Goal: Find contact information: Find contact information

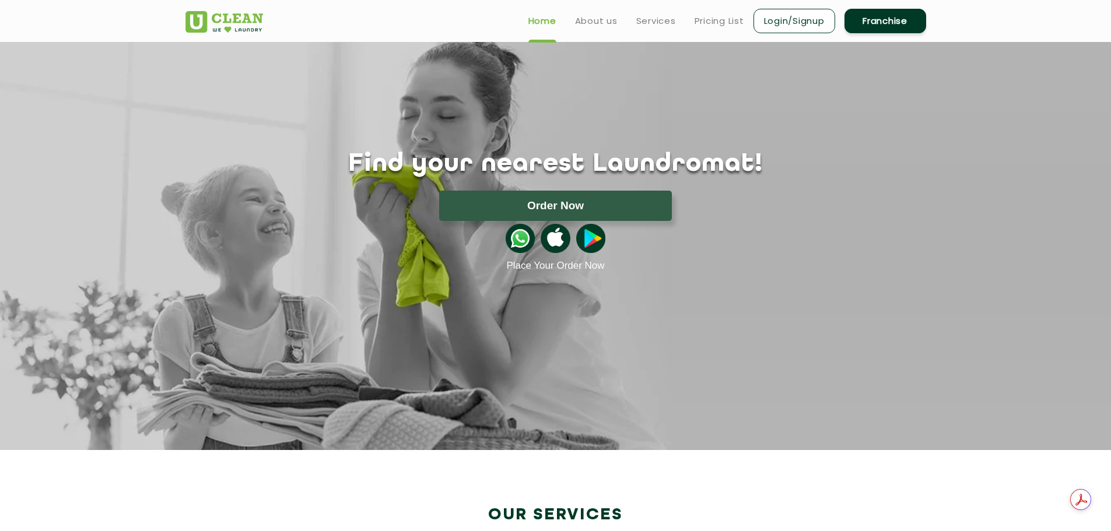
click at [894, 30] on link "Franchise" at bounding box center [885, 21] width 82 height 24
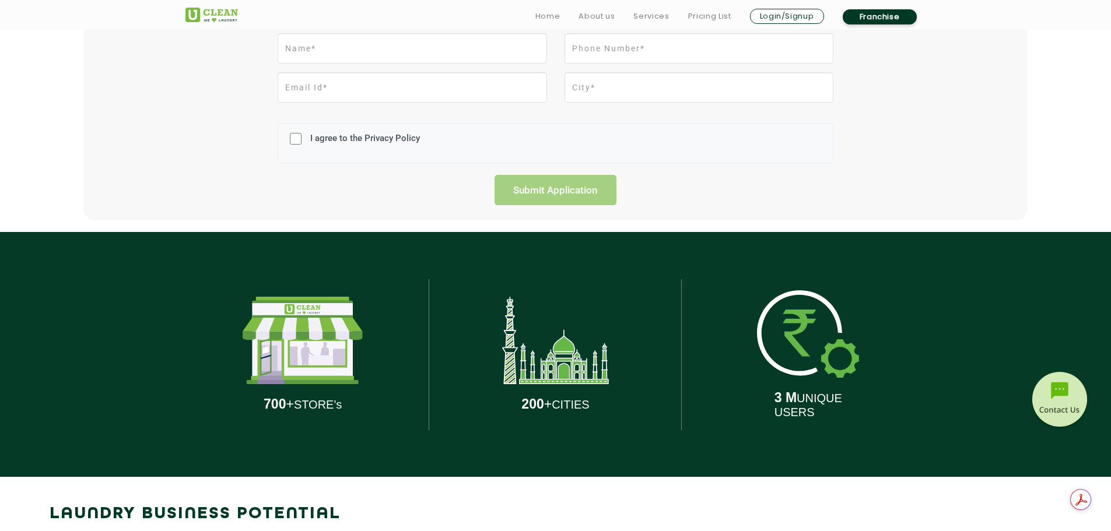
scroll to position [641, 0]
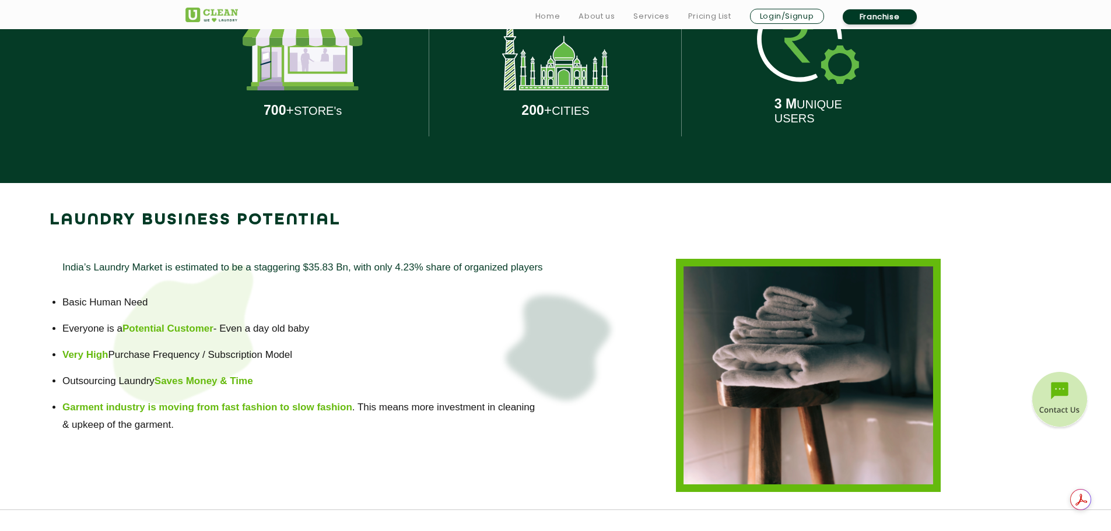
click at [566, 110] on p "200 + CITIES" at bounding box center [555, 111] width 68 height 16
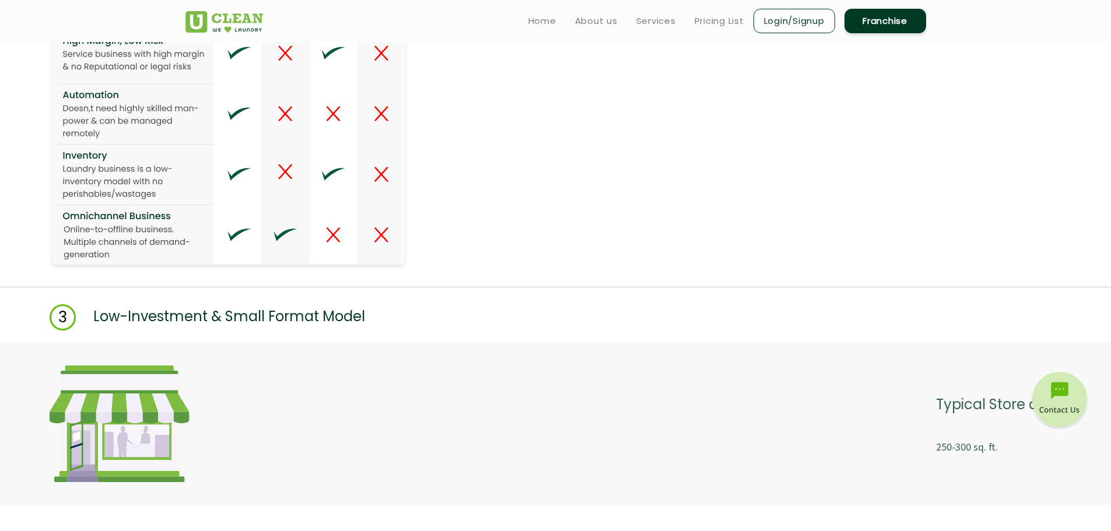
scroll to position [1341, 0]
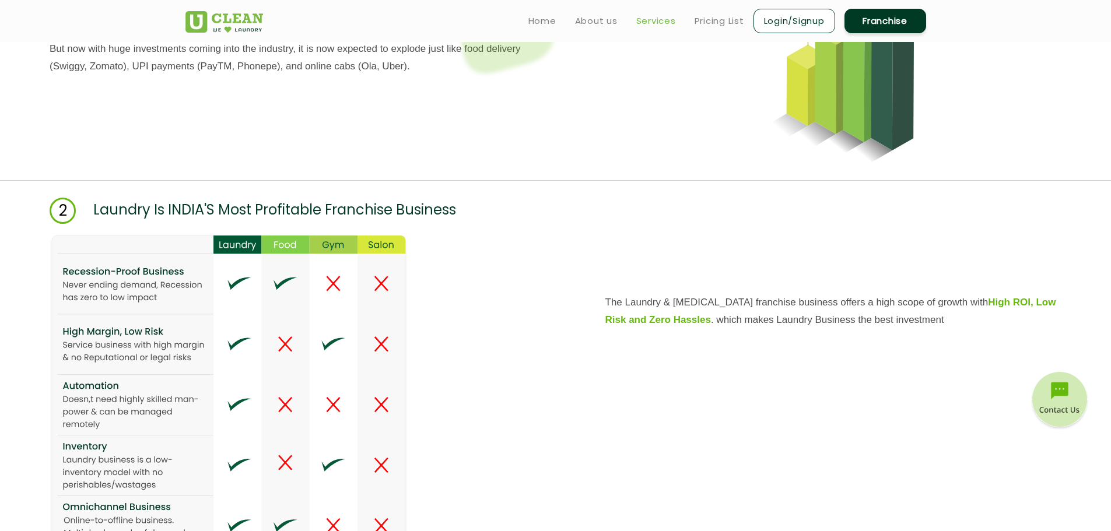
click at [651, 22] on link "Services" at bounding box center [656, 21] width 40 height 14
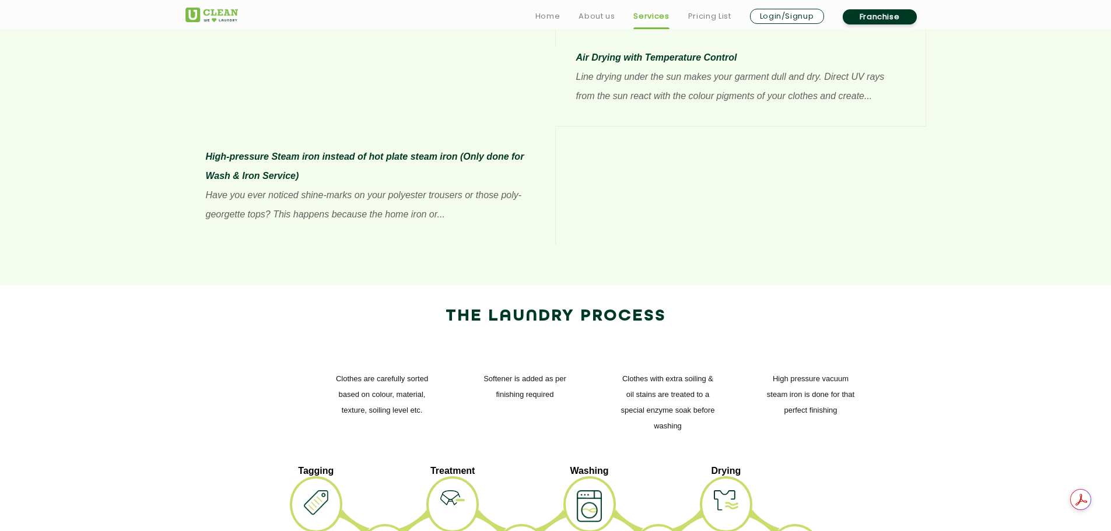
scroll to position [1341, 0]
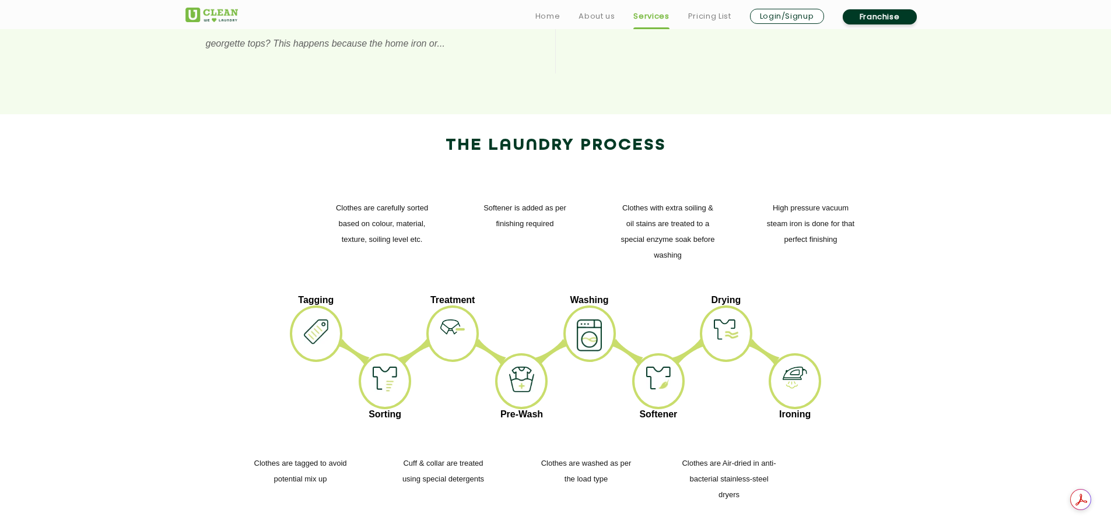
click at [160, 310] on section "The Laundry Process High pressure vacuum steam iron is done for that perfect fi…" at bounding box center [555, 324] width 1111 height 420
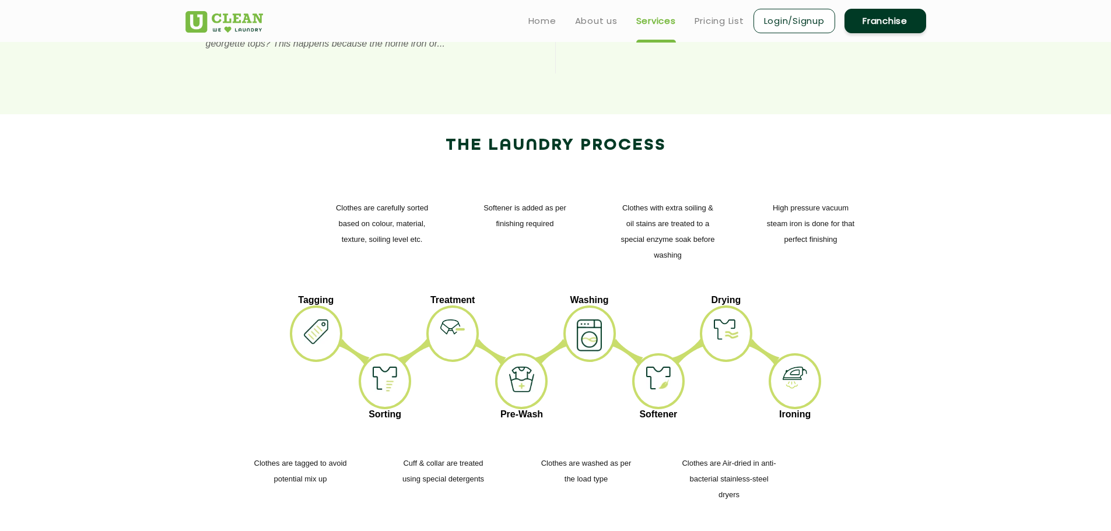
scroll to position [1283, 0]
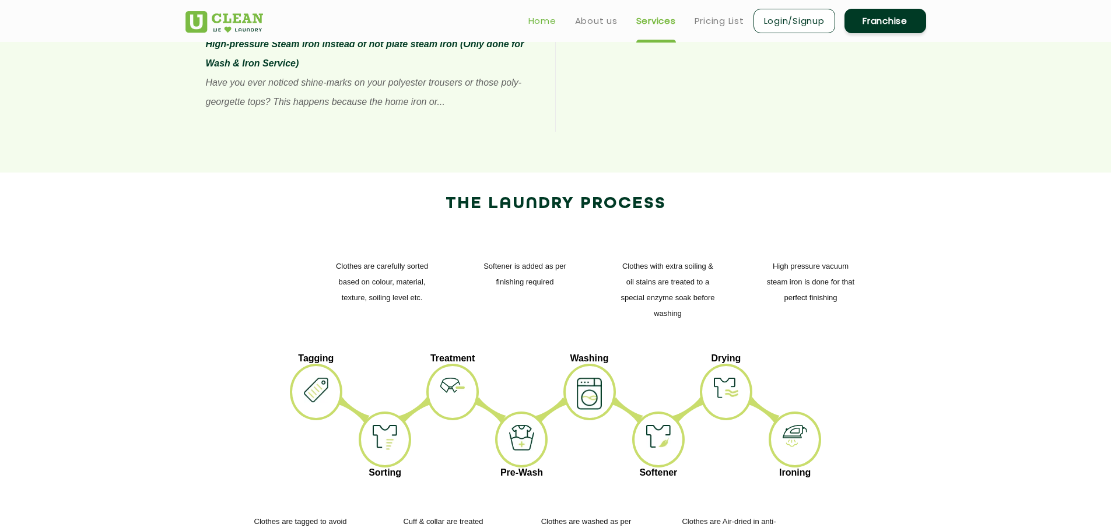
click at [544, 18] on link "Home" at bounding box center [542, 21] width 28 height 14
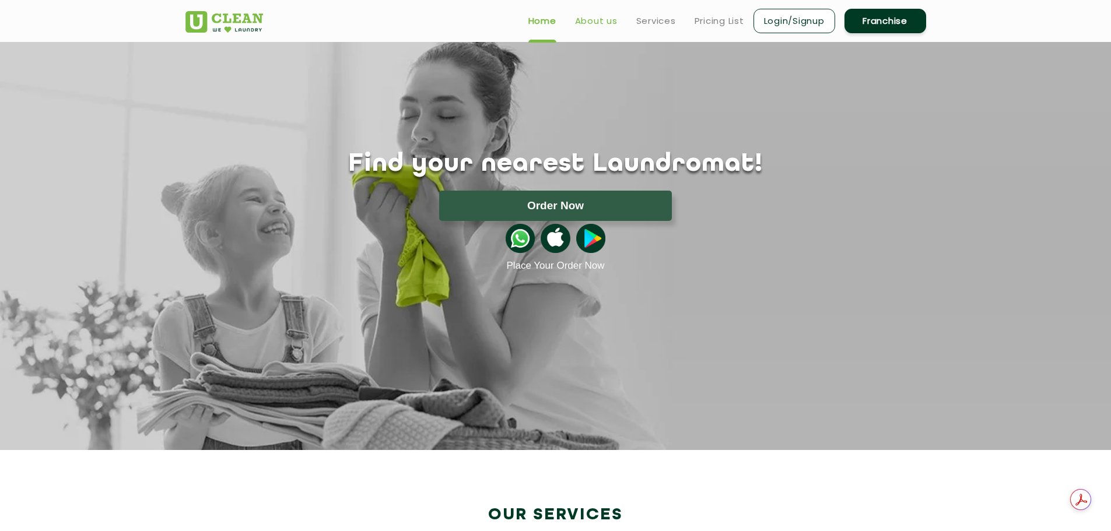
click at [601, 23] on link "About us" at bounding box center [596, 21] width 43 height 14
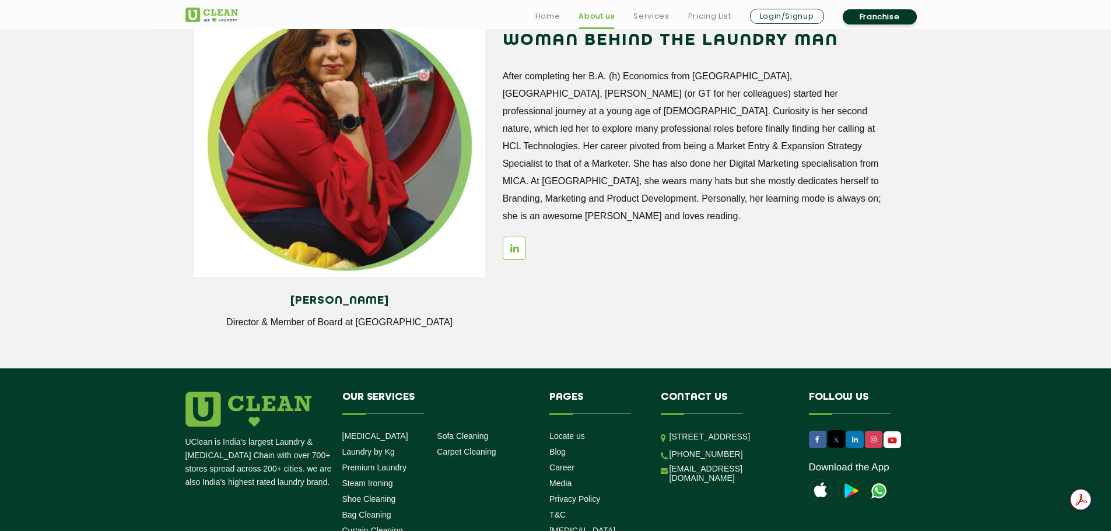
scroll to position [1598, 0]
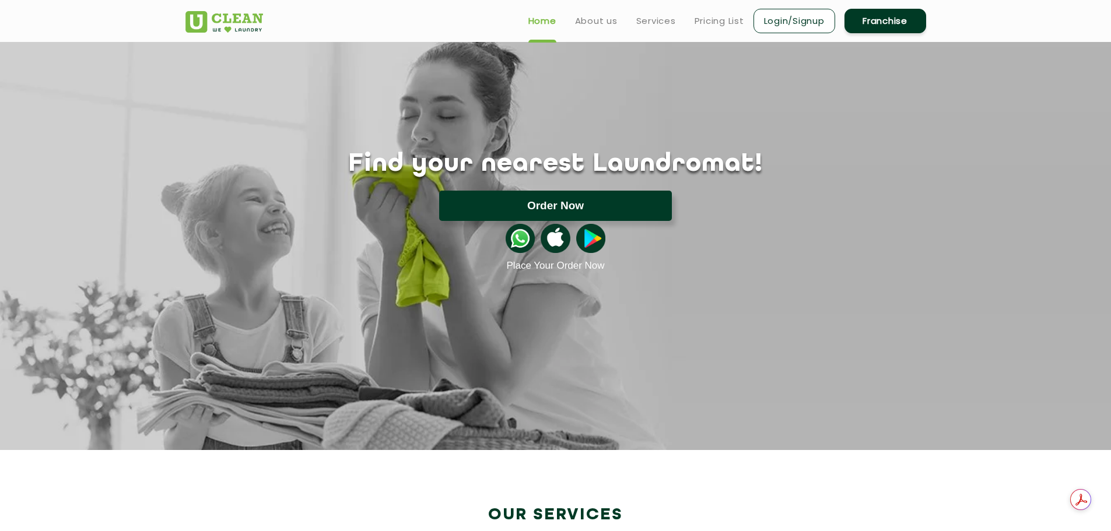
click at [568, 208] on button "Order Now" at bounding box center [555, 206] width 233 height 30
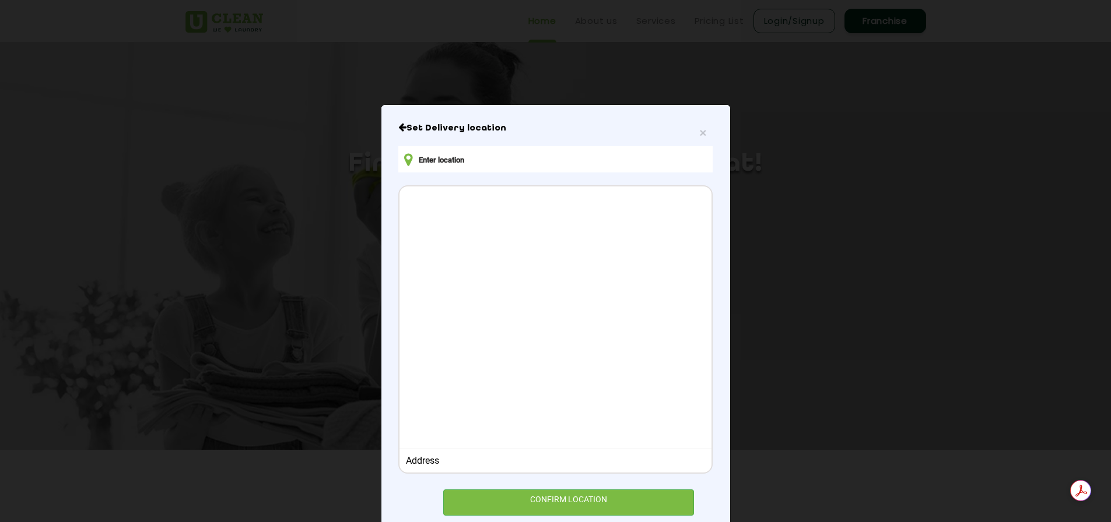
click at [703, 139] on div "Set Delivery location Address CONFIRM LOCATION" at bounding box center [555, 319] width 314 height 394
click at [700, 134] on span "×" at bounding box center [702, 132] width 7 height 13
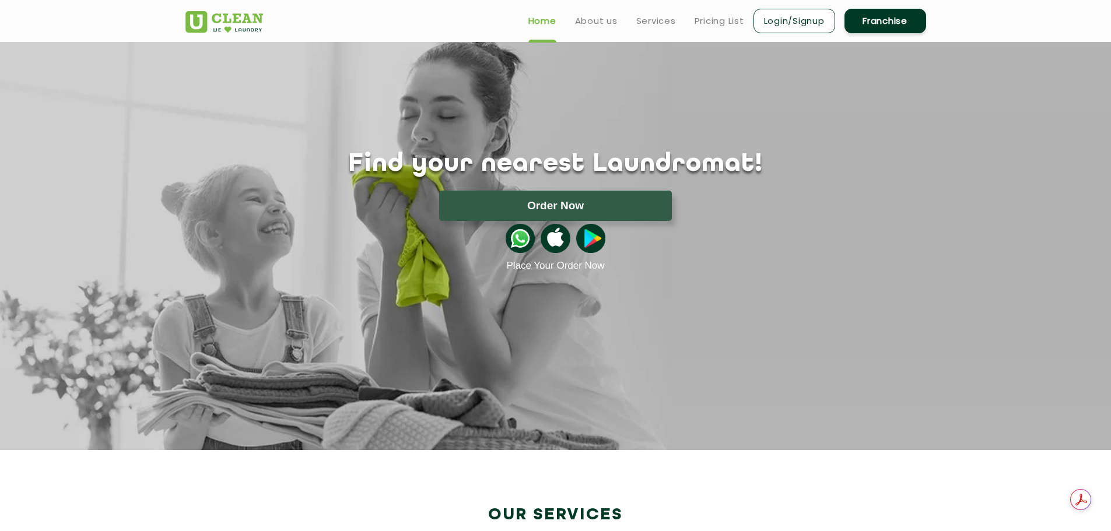
click at [874, 13] on link "Franchise" at bounding box center [885, 21] width 82 height 24
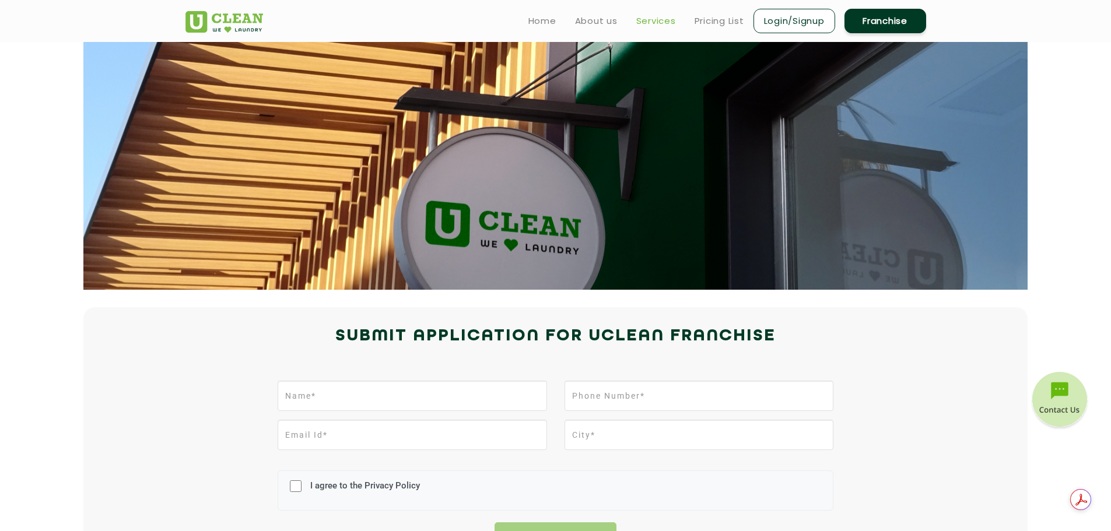
click at [646, 27] on link "Services" at bounding box center [656, 21] width 40 height 14
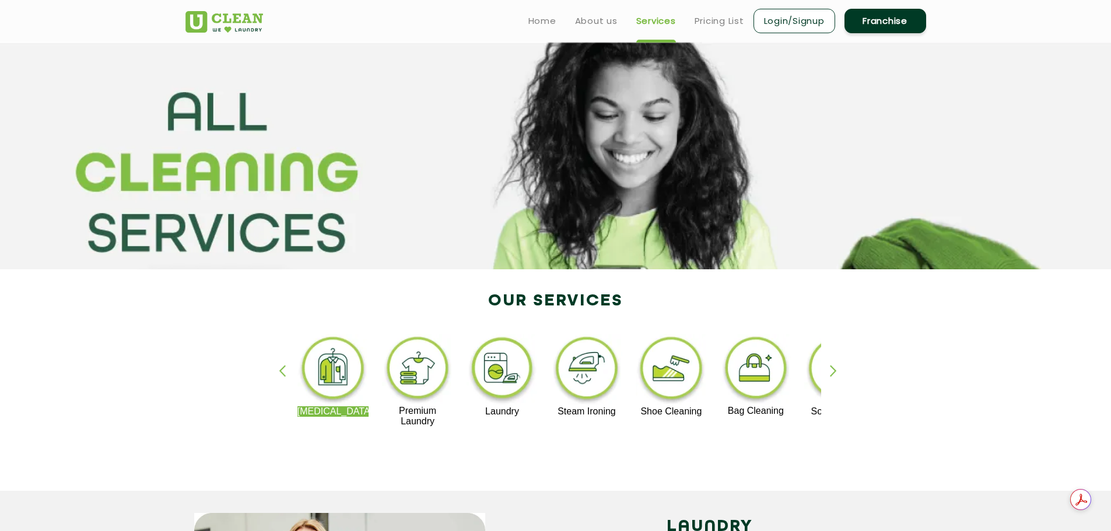
click at [842, 371] on div "button" at bounding box center [838, 381] width 17 height 32
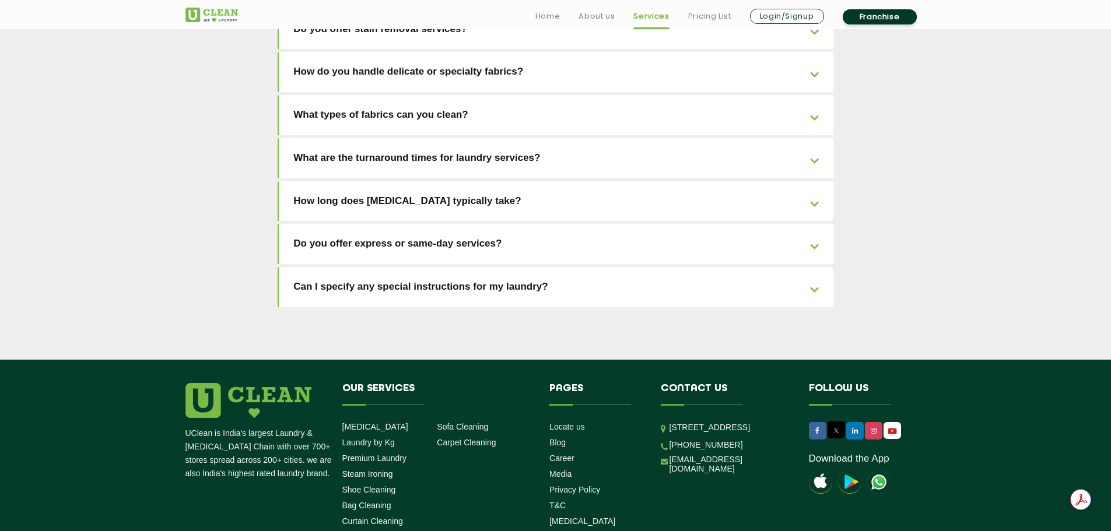
scroll to position [2569, 0]
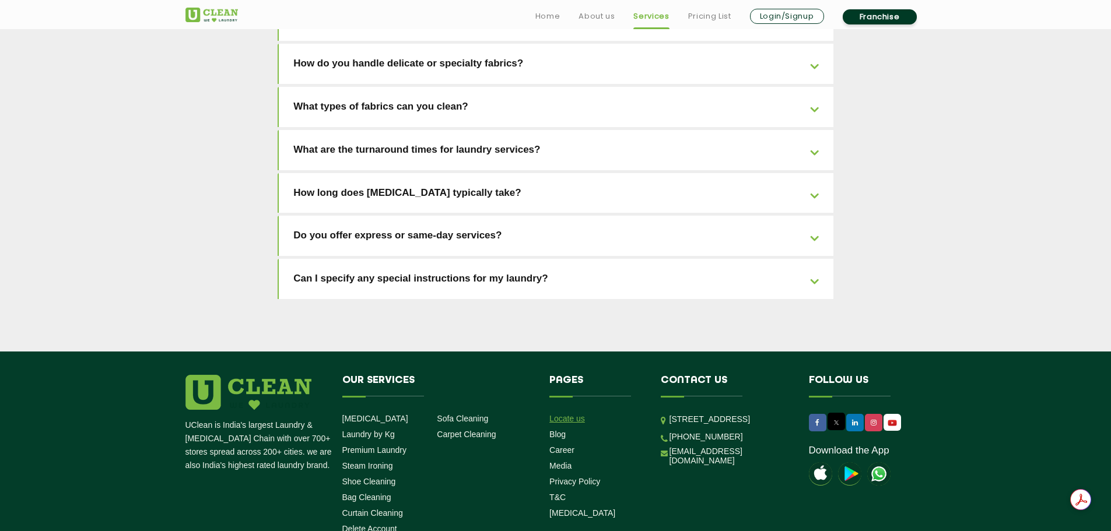
click at [573, 414] on link "Locate us" at bounding box center [567, 418] width 36 height 9
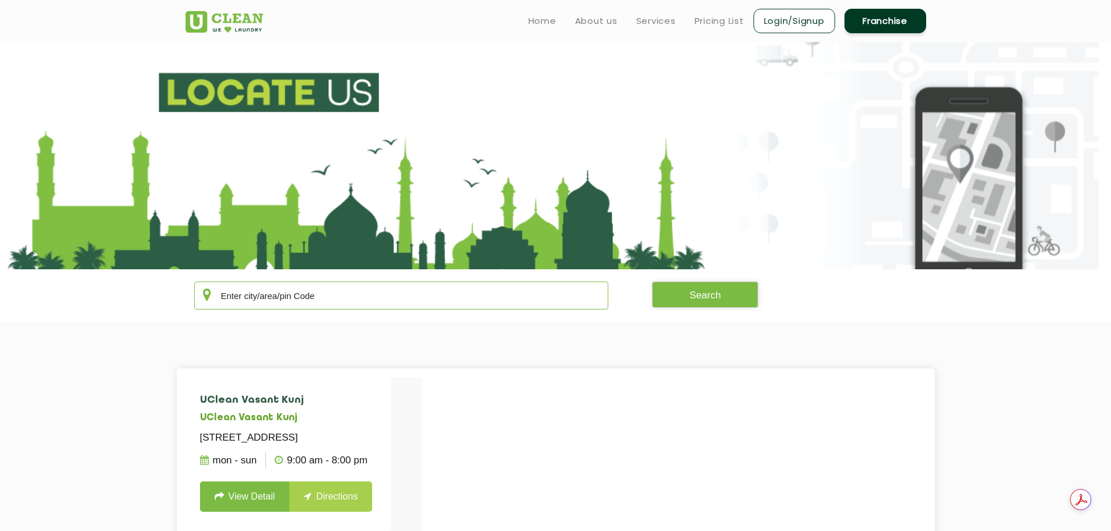
click at [287, 296] on input "text" at bounding box center [401, 296] width 415 height 28
type input "[GEOGRAPHIC_DATA]"
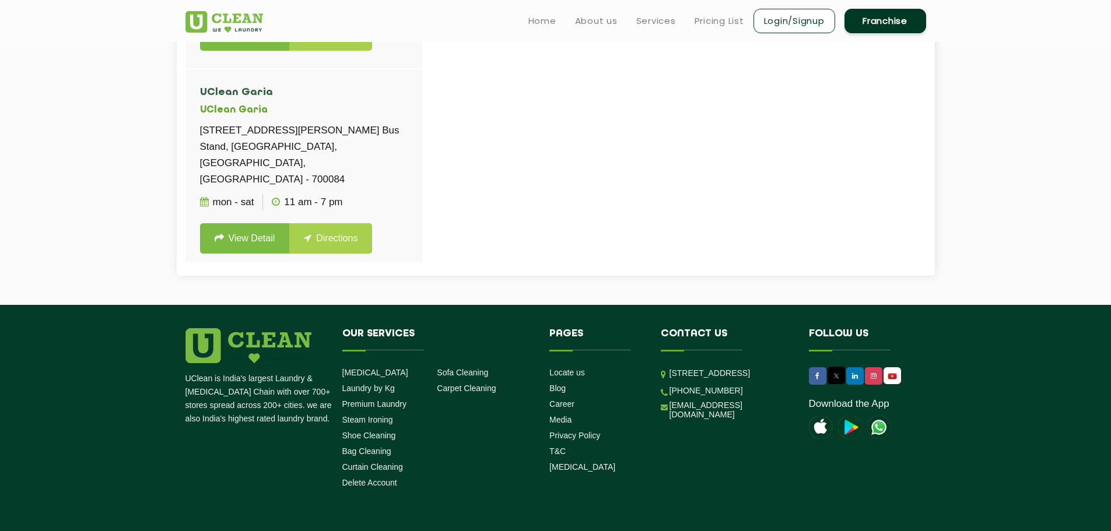
scroll to position [3731, 0]
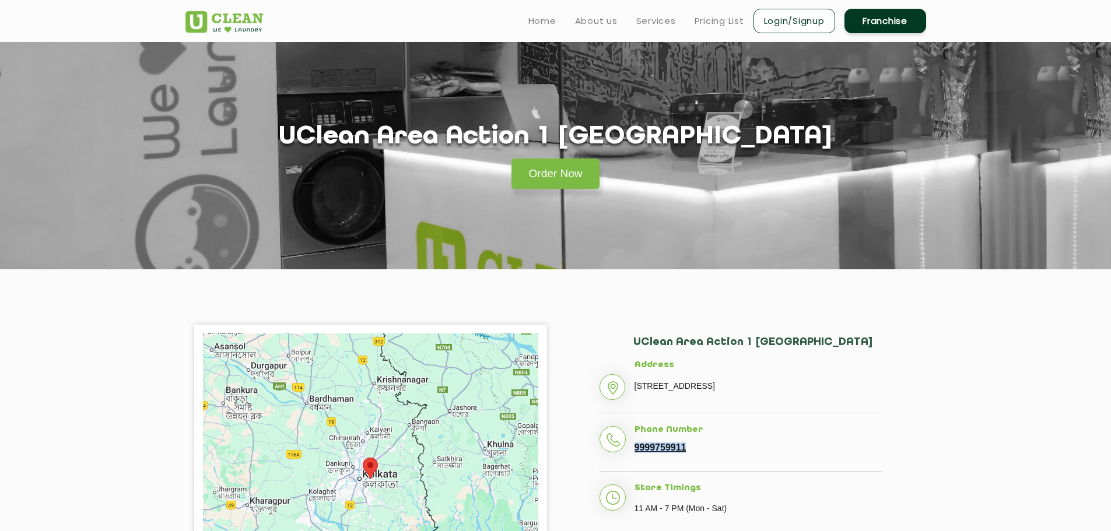
drag, startPoint x: 606, startPoint y: 462, endPoint x: 631, endPoint y: 470, distance: 26.2
click at [631, 470] on li "Phone Number [PHONE_NUMBER]" at bounding box center [740, 448] width 283 height 47
copy link "9999759911"
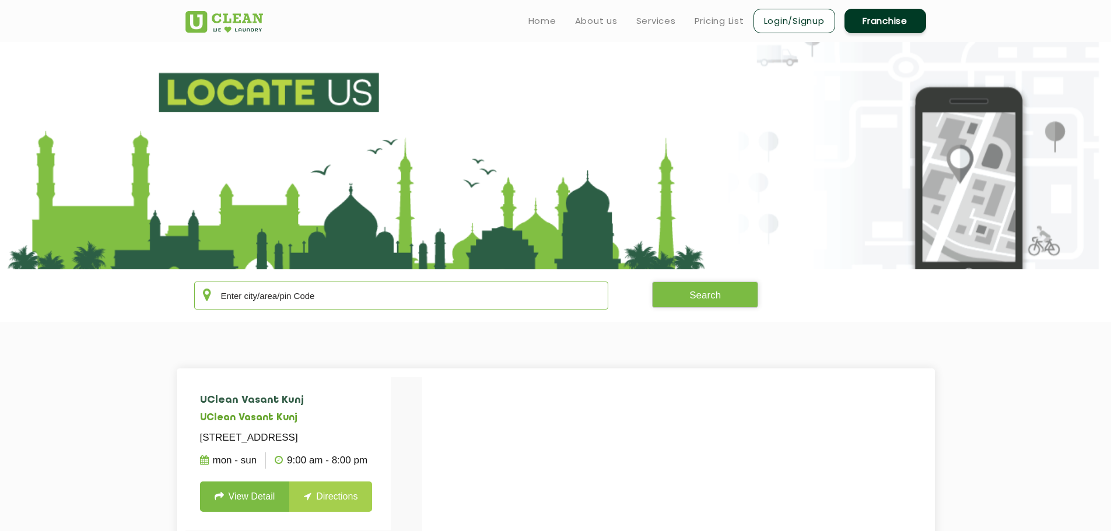
click at [316, 300] on input "text" at bounding box center [401, 296] width 415 height 28
type input "[GEOGRAPHIC_DATA]"
click at [702, 304] on button "Search" at bounding box center [705, 295] width 106 height 26
click at [697, 293] on button "Search" at bounding box center [705, 295] width 106 height 26
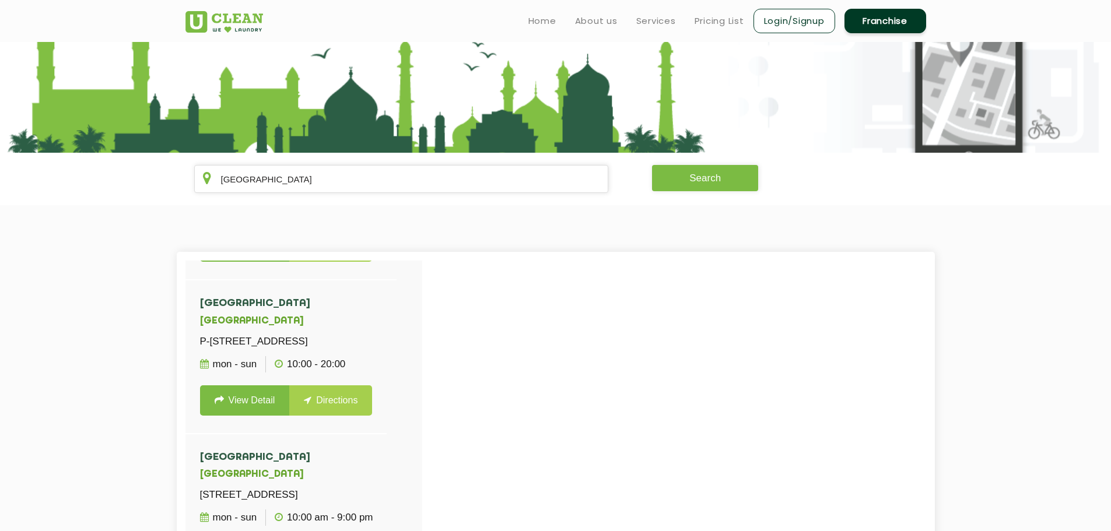
scroll to position [1807, 0]
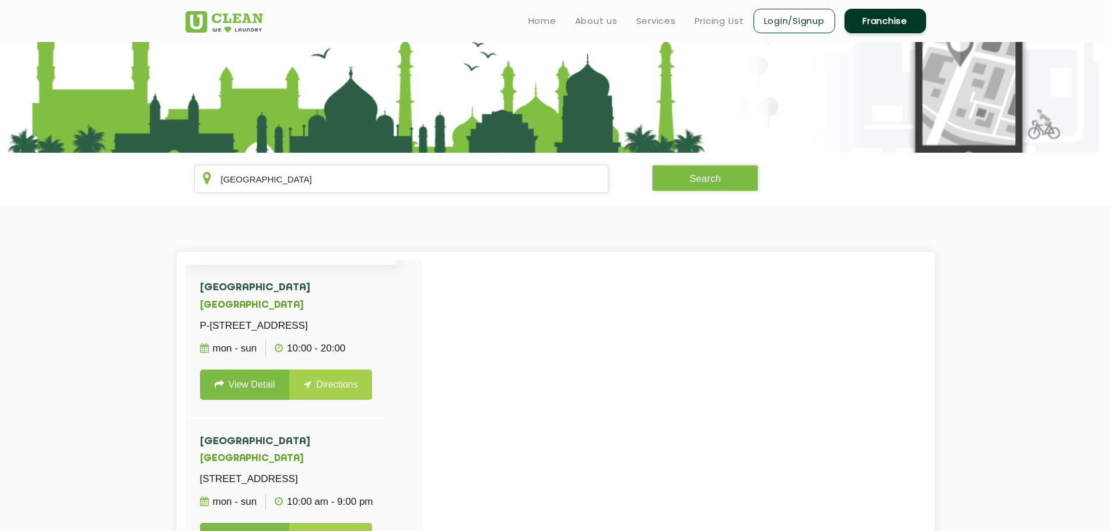
click at [266, 246] on link "View Detail" at bounding box center [245, 231] width 90 height 30
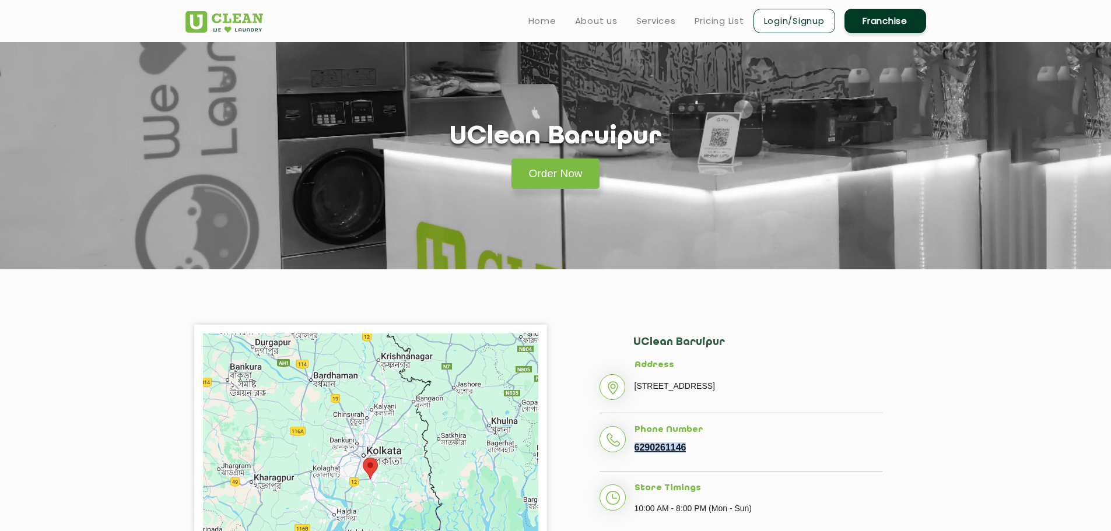
drag, startPoint x: 689, startPoint y: 465, endPoint x: 633, endPoint y: 466, distance: 56.0
click at [633, 466] on li "Phone Number [PHONE_NUMBER]" at bounding box center [740, 448] width 283 height 47
copy link "6290261146"
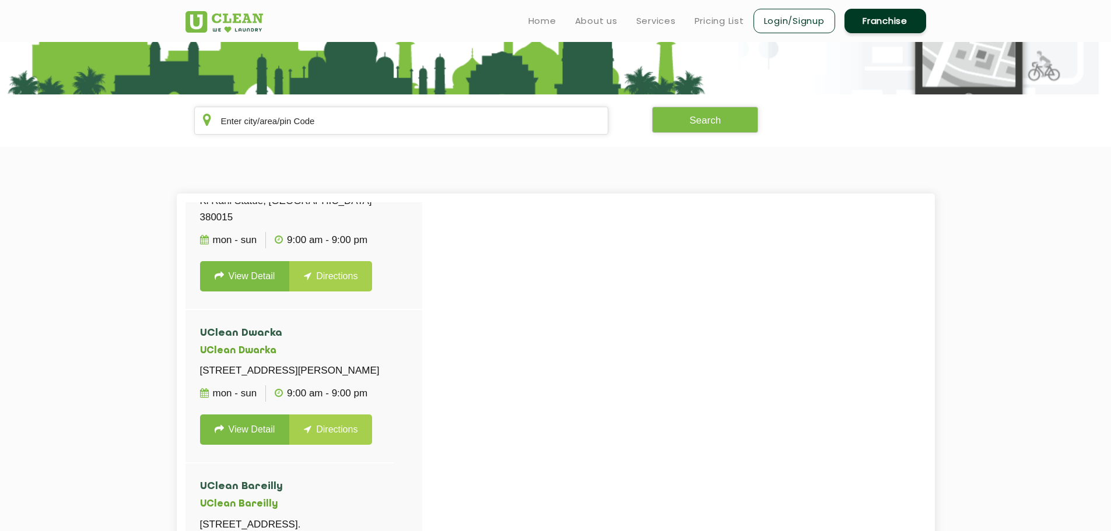
scroll to position [583, 0]
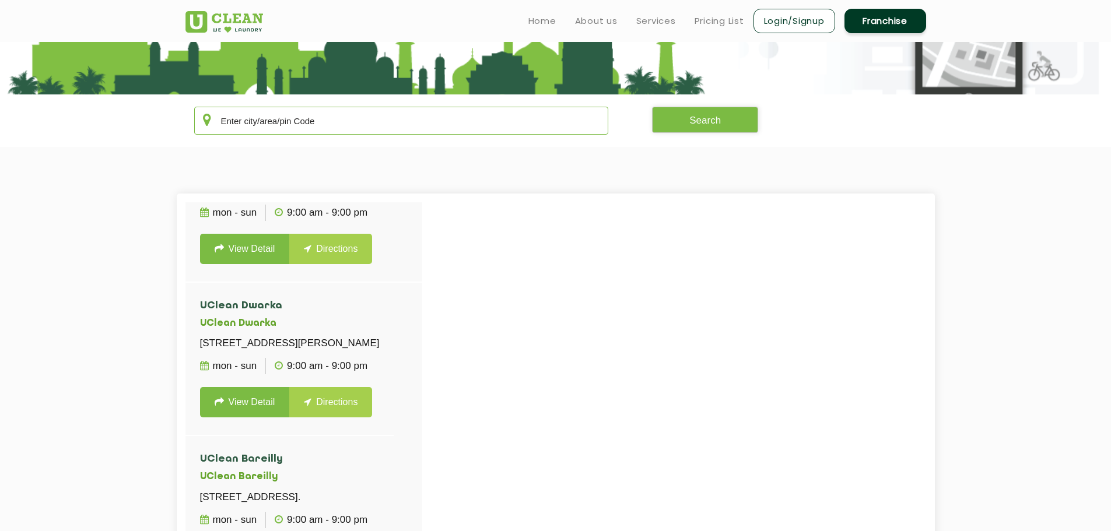
click at [271, 118] on input "text" at bounding box center [401, 121] width 415 height 28
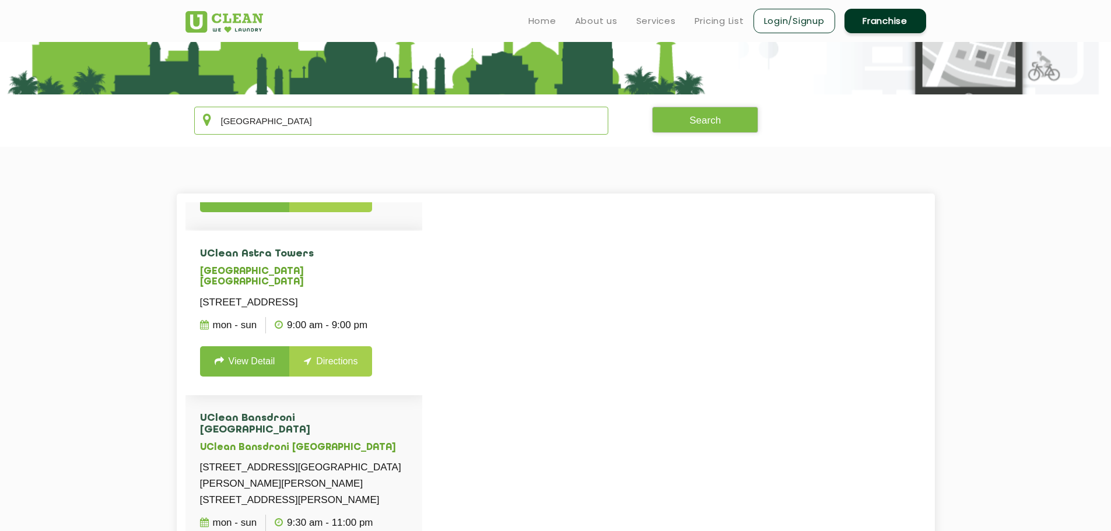
scroll to position [332, 0]
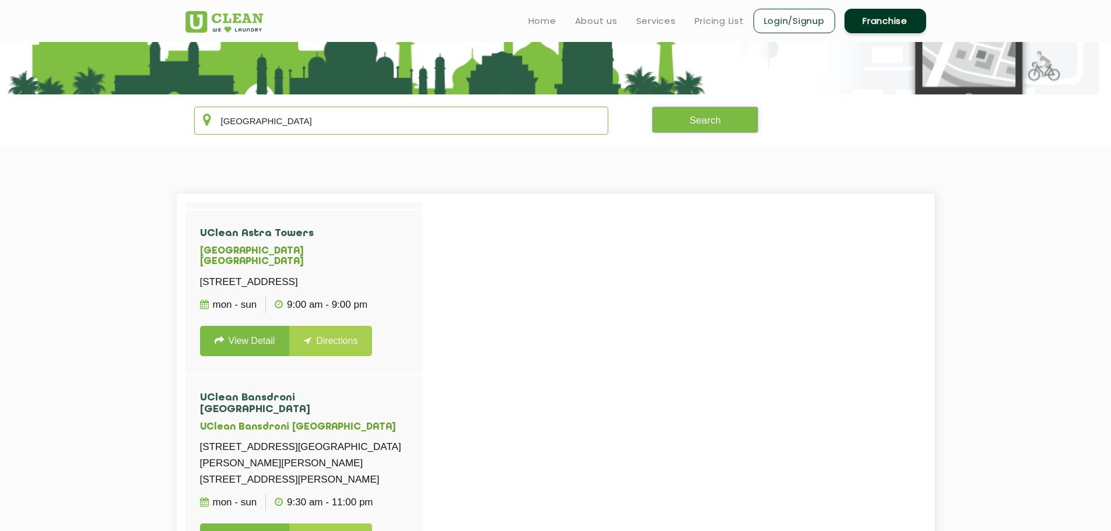
type input "[GEOGRAPHIC_DATA]"
click at [685, 118] on button "Search" at bounding box center [705, 120] width 106 height 26
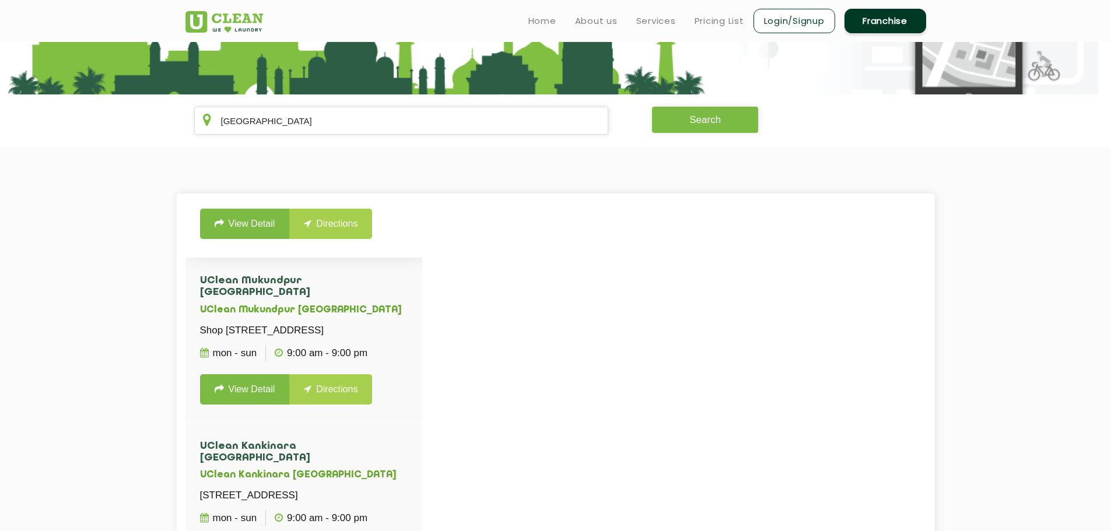
scroll to position [682, 0]
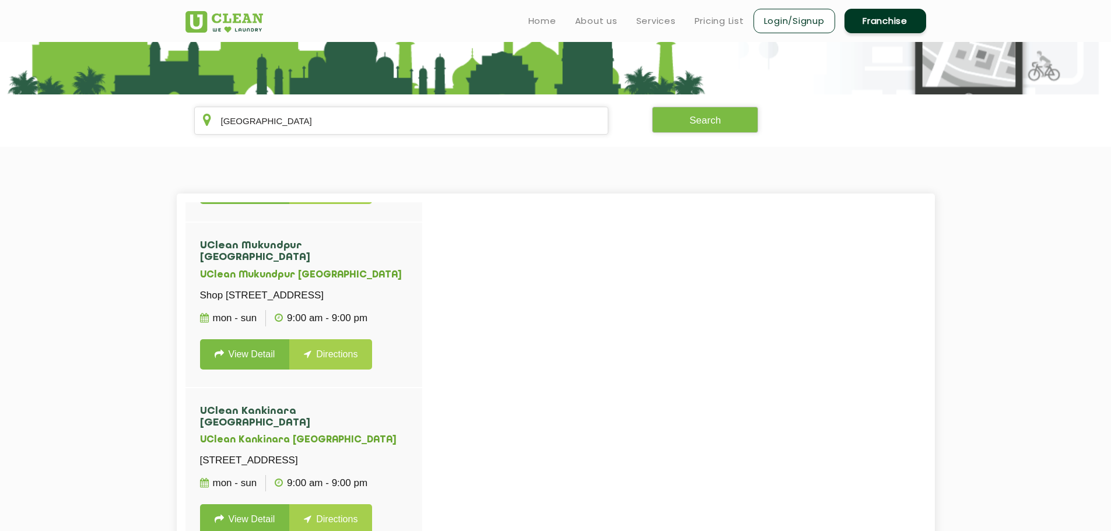
drag, startPoint x: 250, startPoint y: 412, endPoint x: 79, endPoint y: 426, distance: 170.9
click at [79, 426] on section "UClean [GEOGRAPHIC_DATA] [GEOGRAPHIC_DATA] [STREET_ADDRESS] Mon - Sun 09:00 - 2…" at bounding box center [555, 459] width 1111 height 624
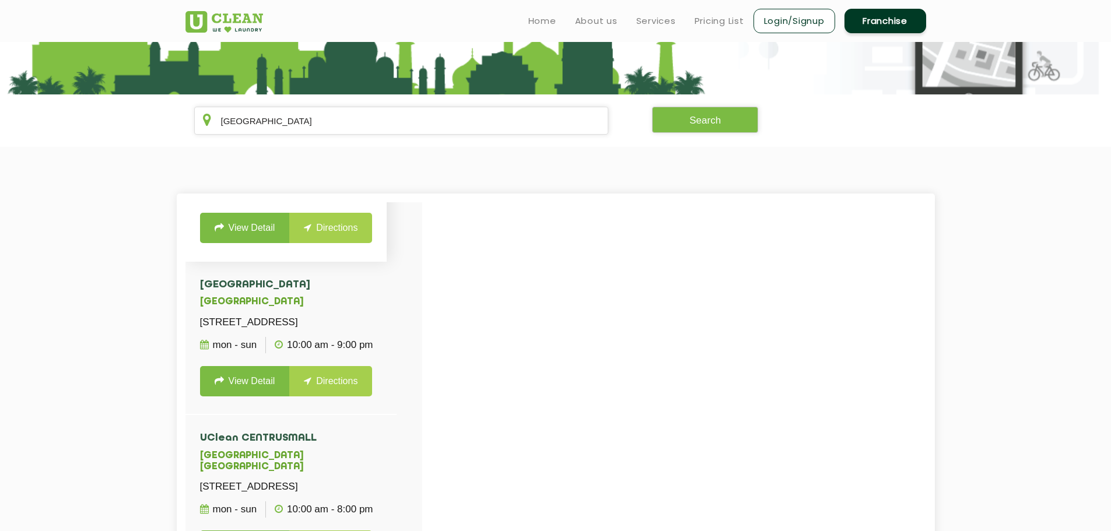
scroll to position [1848, 0]
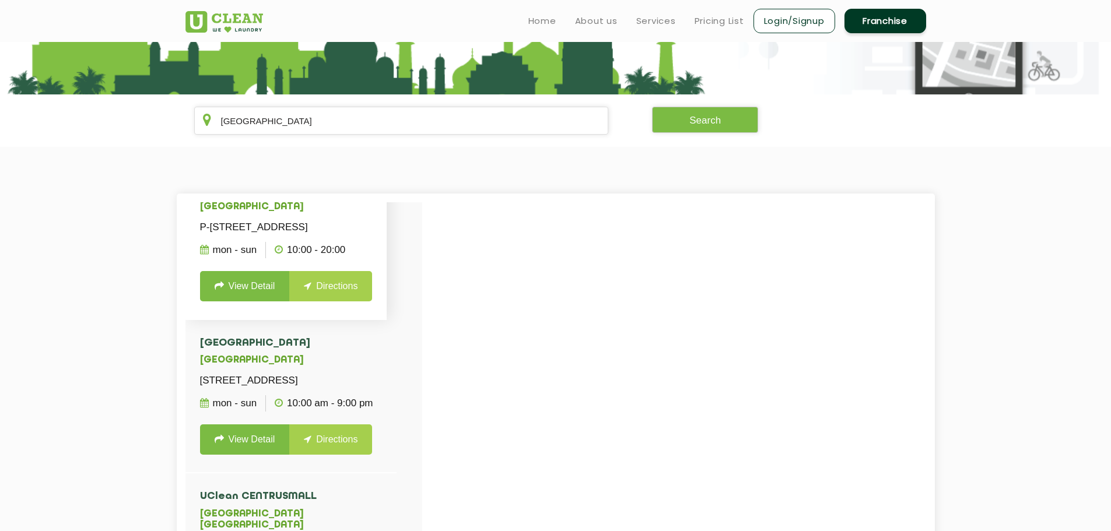
click at [244, 301] on link "View Detail" at bounding box center [245, 286] width 90 height 30
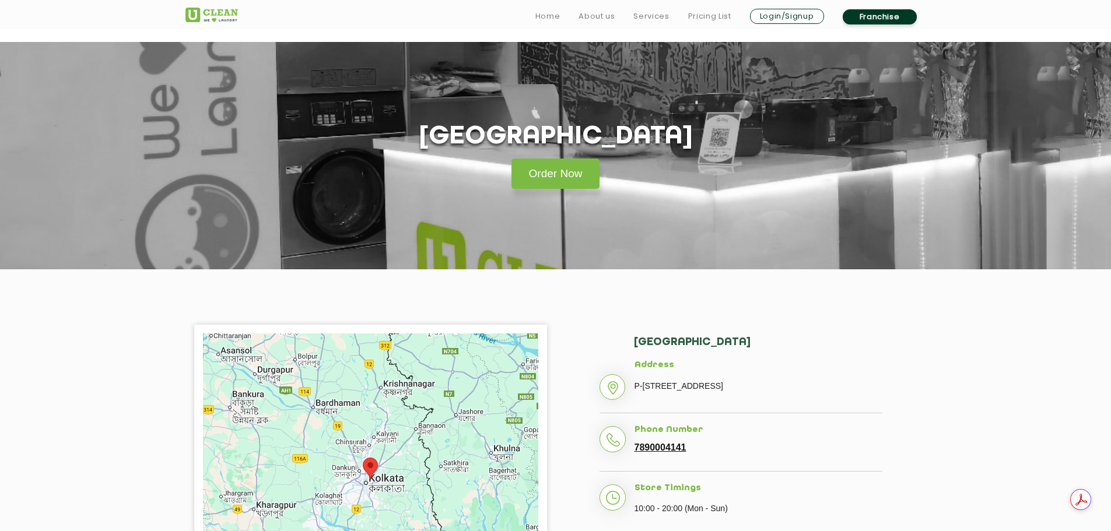
scroll to position [175, 0]
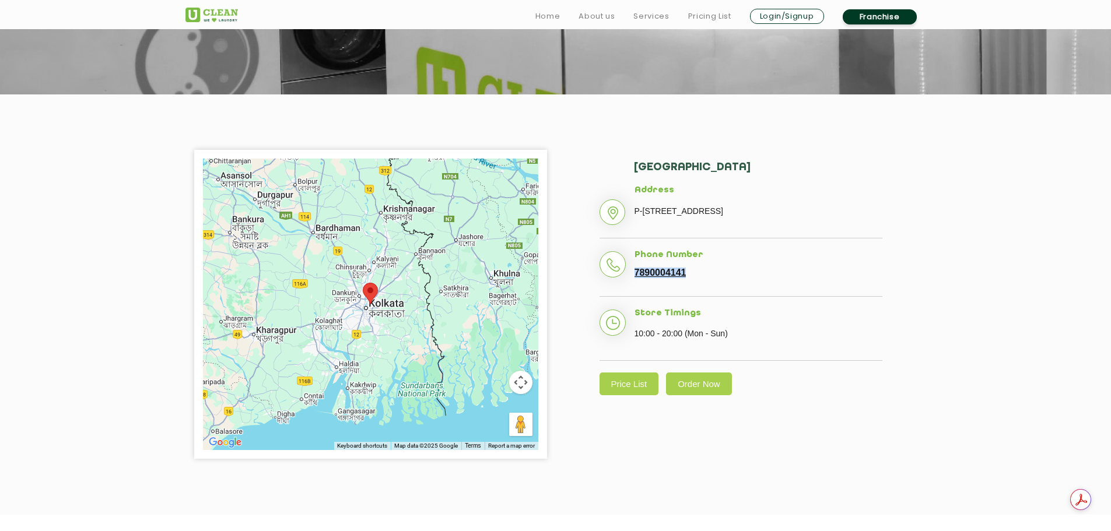
drag, startPoint x: 687, startPoint y: 273, endPoint x: 631, endPoint y: 275, distance: 55.4
click at [631, 275] on li "Phone Number [PHONE_NUMBER]" at bounding box center [740, 273] width 283 height 47
copy link "7890004141"
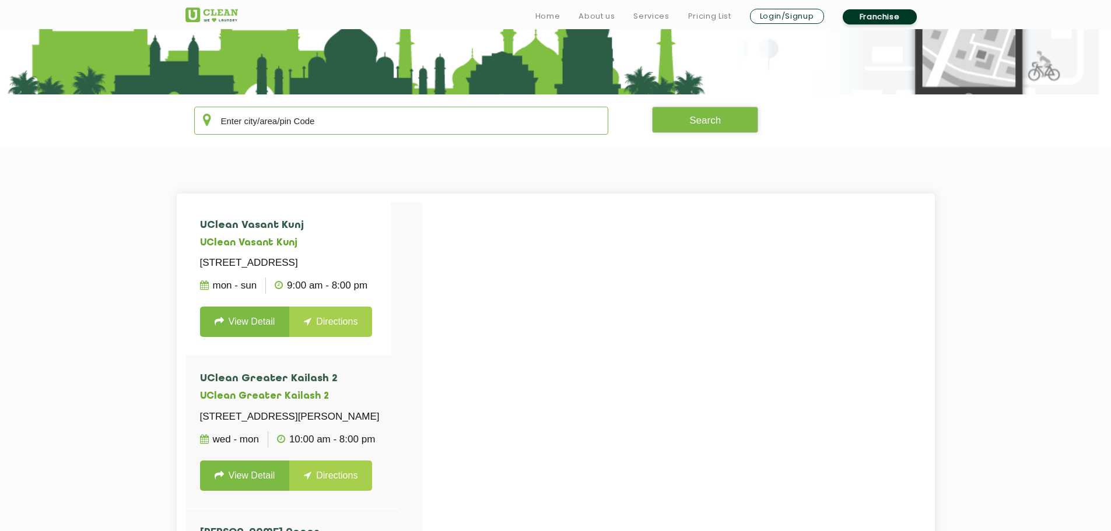
click at [300, 124] on input "text" at bounding box center [401, 121] width 415 height 28
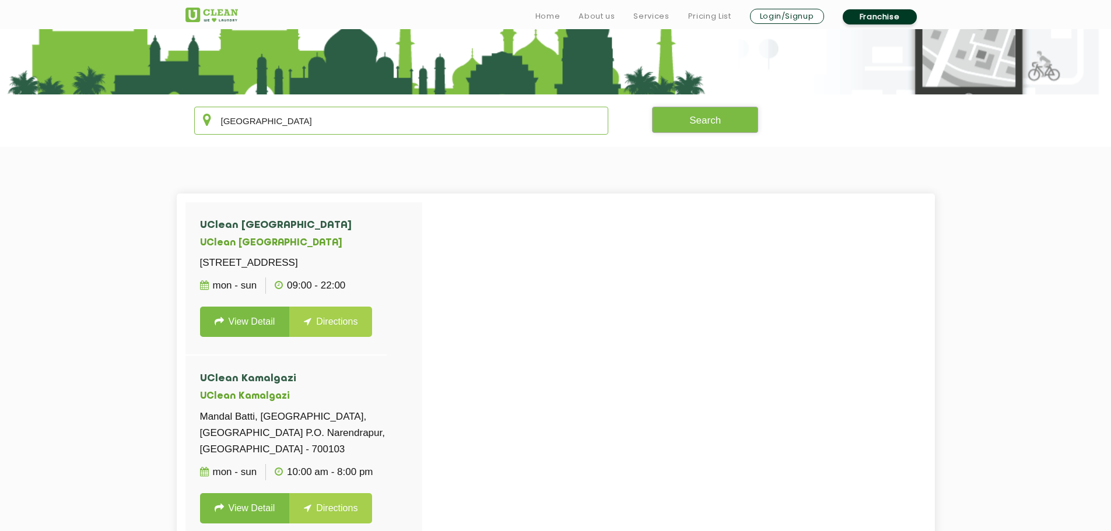
type input "[GEOGRAPHIC_DATA]"
click at [704, 128] on button "Search" at bounding box center [705, 120] width 106 height 26
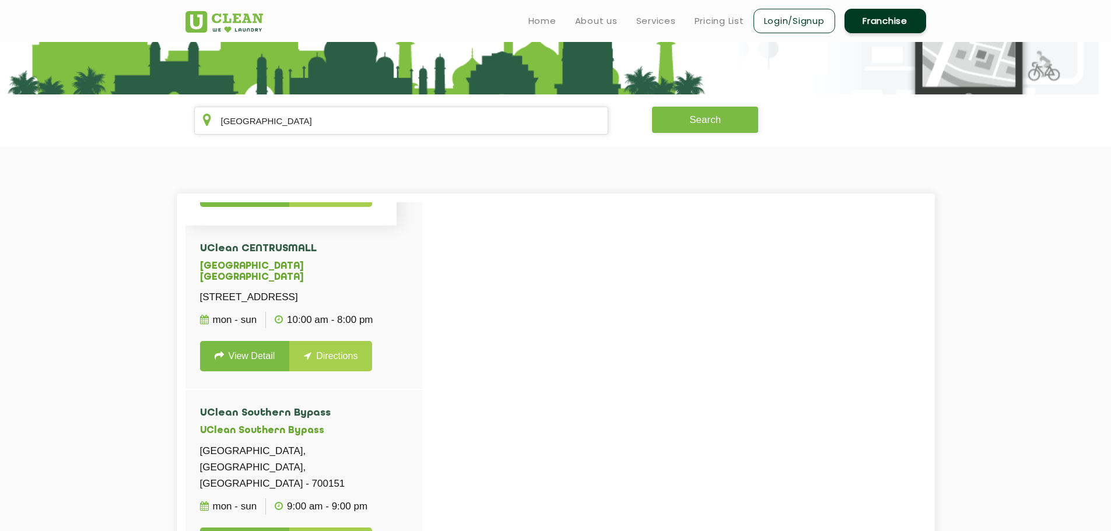
scroll to position [2099, 0]
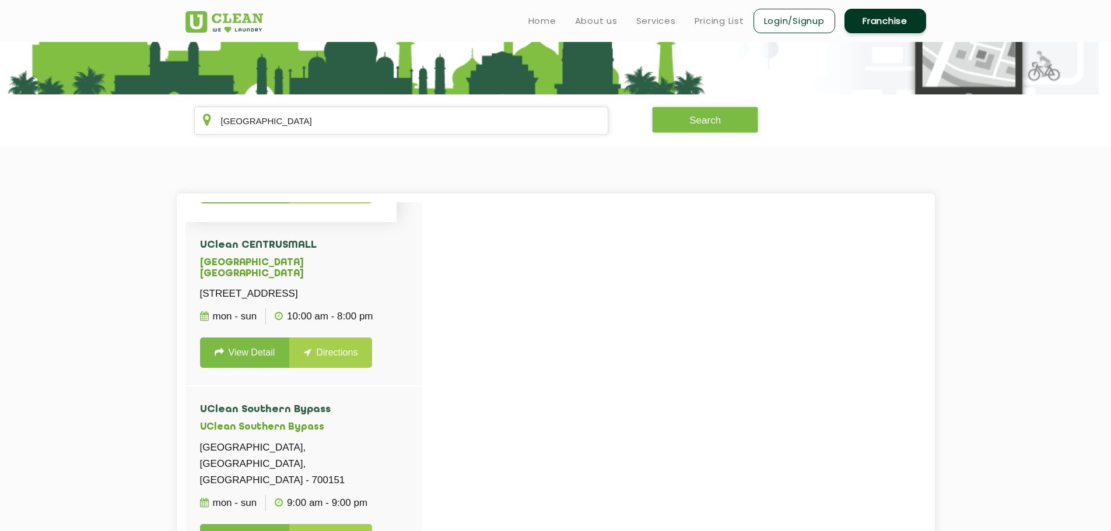
click at [236, 203] on link "View Detail" at bounding box center [245, 188] width 90 height 30
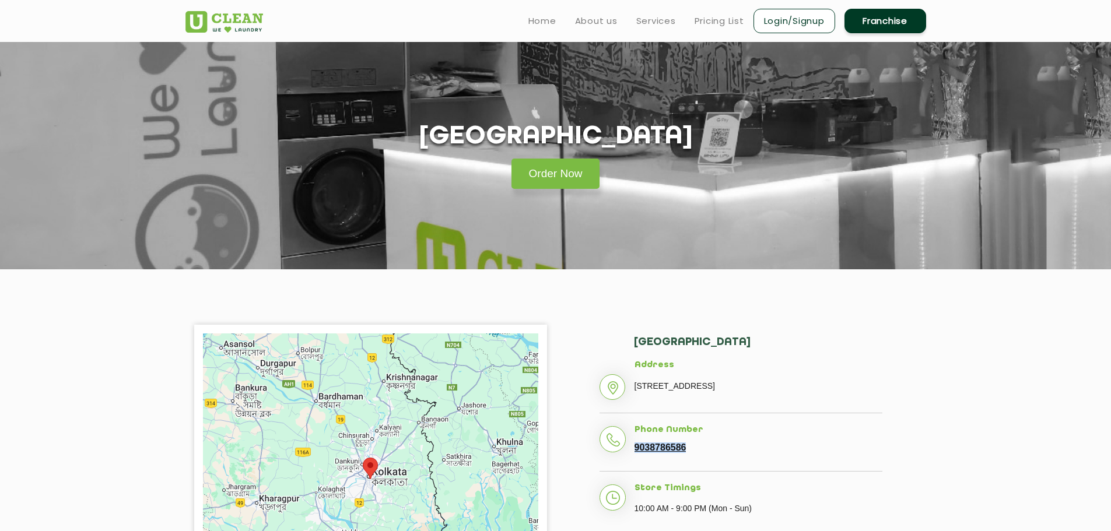
copy link "9038786586"
drag, startPoint x: 689, startPoint y: 447, endPoint x: 634, endPoint y: 451, distance: 55.5
click at [634, 451] on li "Phone Number [PHONE_NUMBER]" at bounding box center [740, 448] width 283 height 47
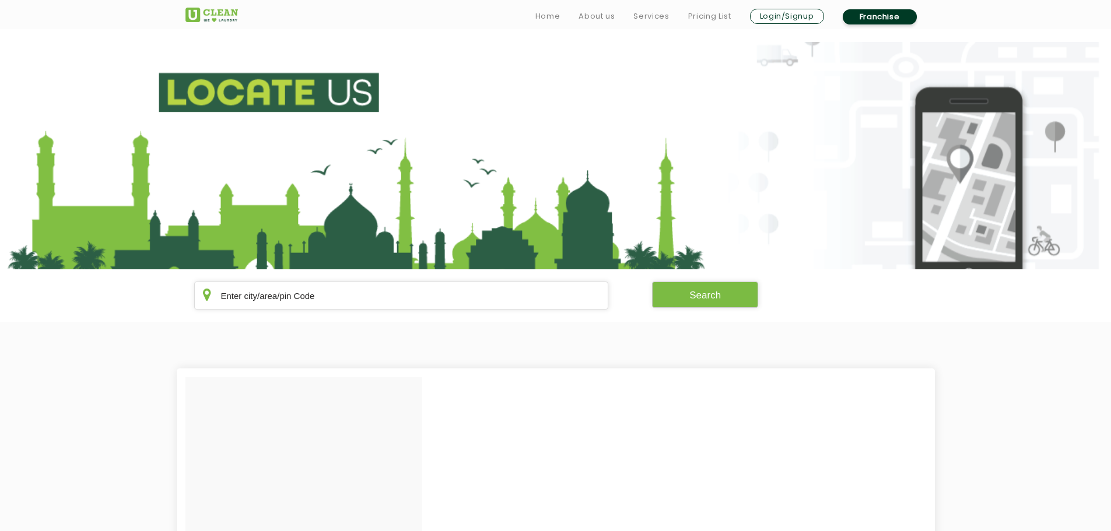
scroll to position [175, 0]
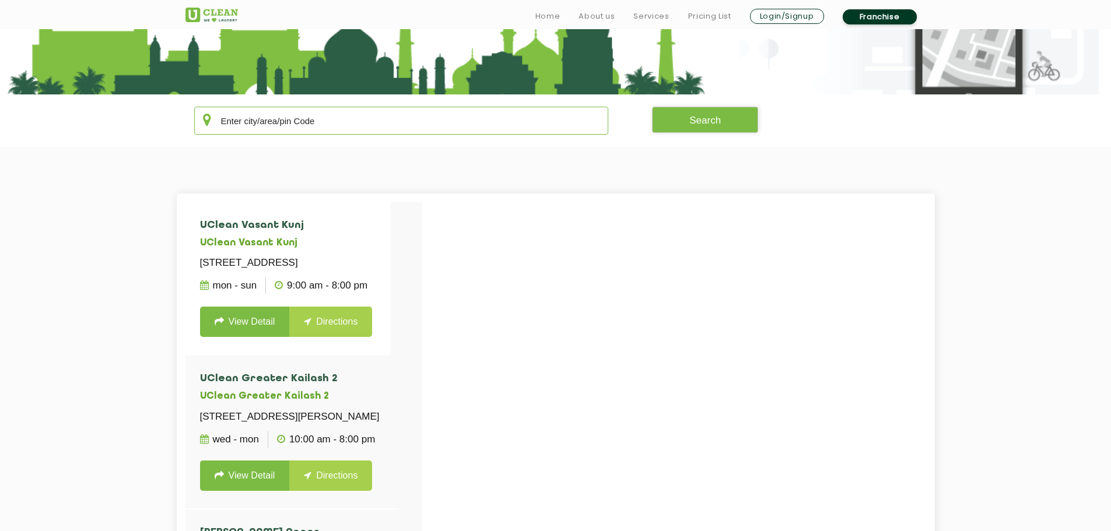
click at [272, 126] on input "text" at bounding box center [401, 121] width 415 height 28
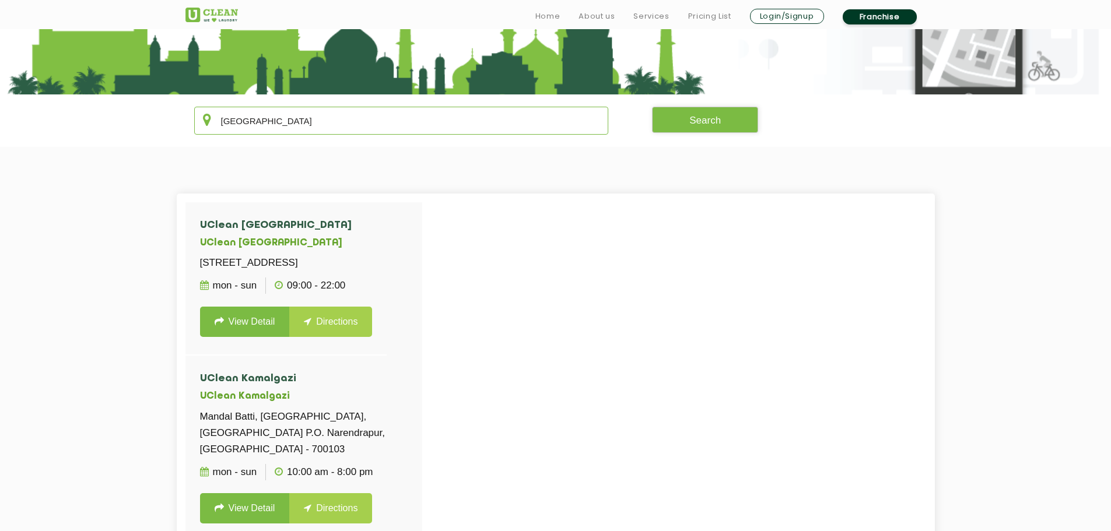
type input "[GEOGRAPHIC_DATA]"
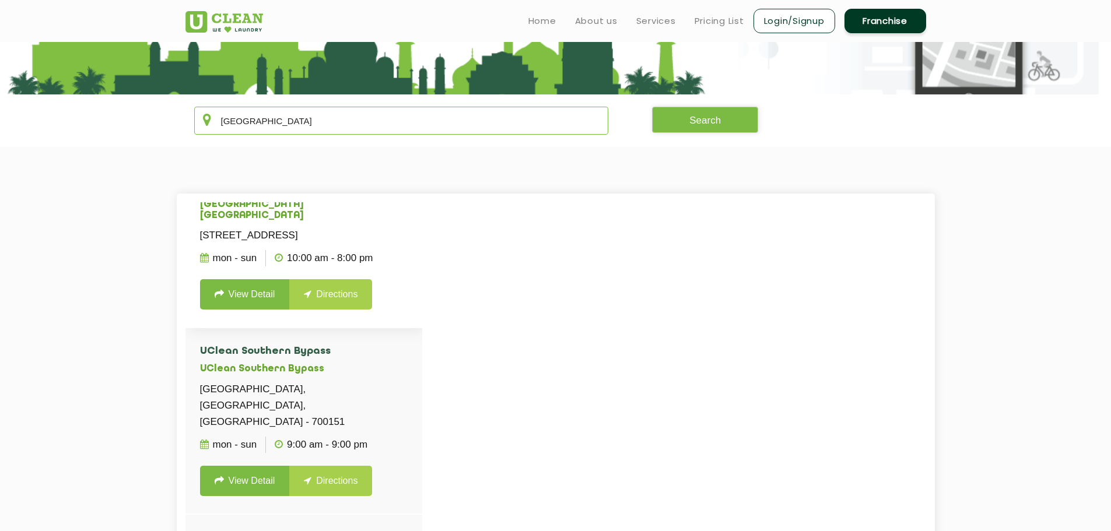
scroll to position [2216, 0]
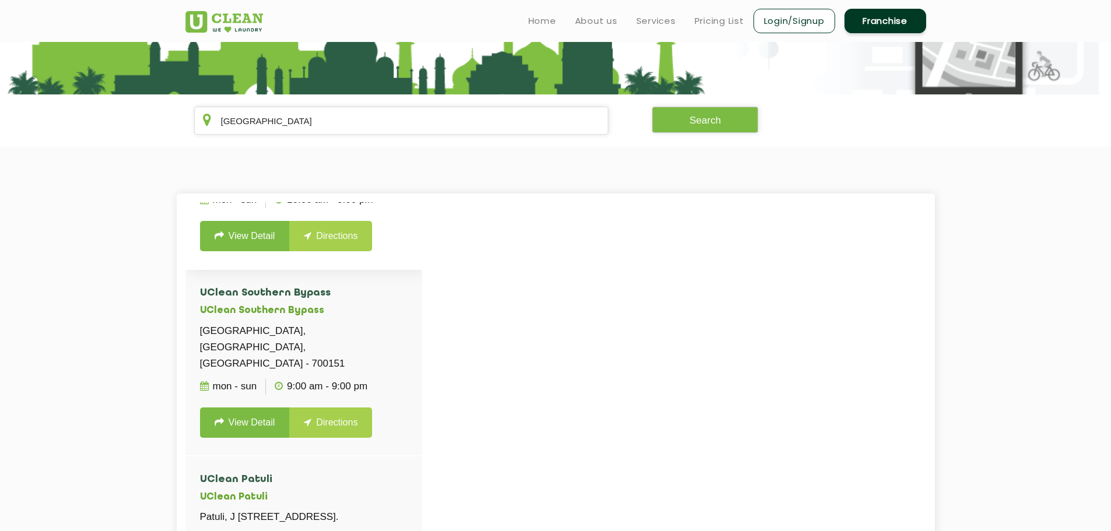
click at [245, 251] on link "View Detail" at bounding box center [245, 236] width 90 height 30
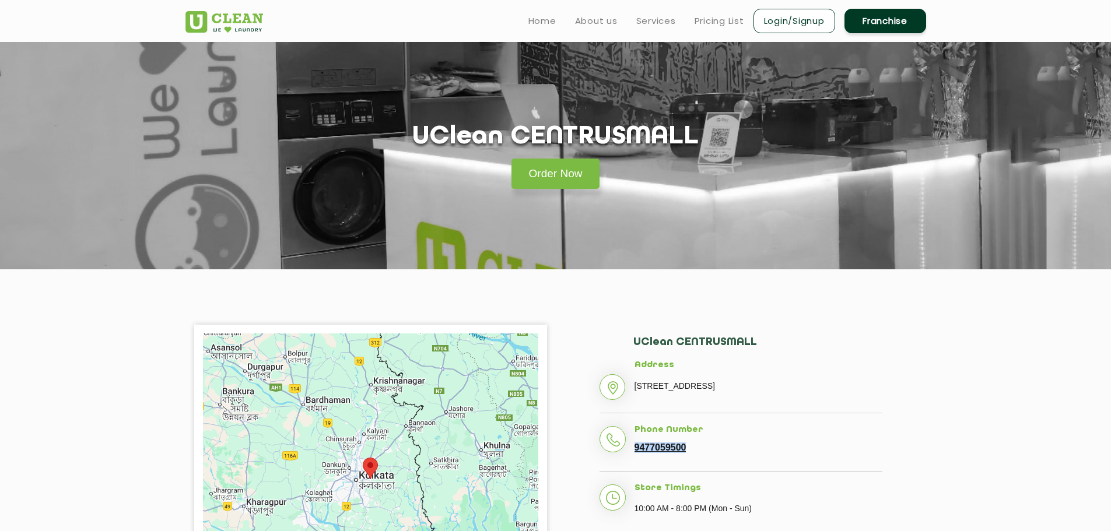
copy link "9477059500"
drag, startPoint x: 700, startPoint y: 451, endPoint x: 632, endPoint y: 448, distance: 67.7
click at [632, 448] on li "Phone Number [PHONE_NUMBER]" at bounding box center [740, 448] width 283 height 47
copy link "9477059500"
drag, startPoint x: 691, startPoint y: 448, endPoint x: 635, endPoint y: 450, distance: 56.0
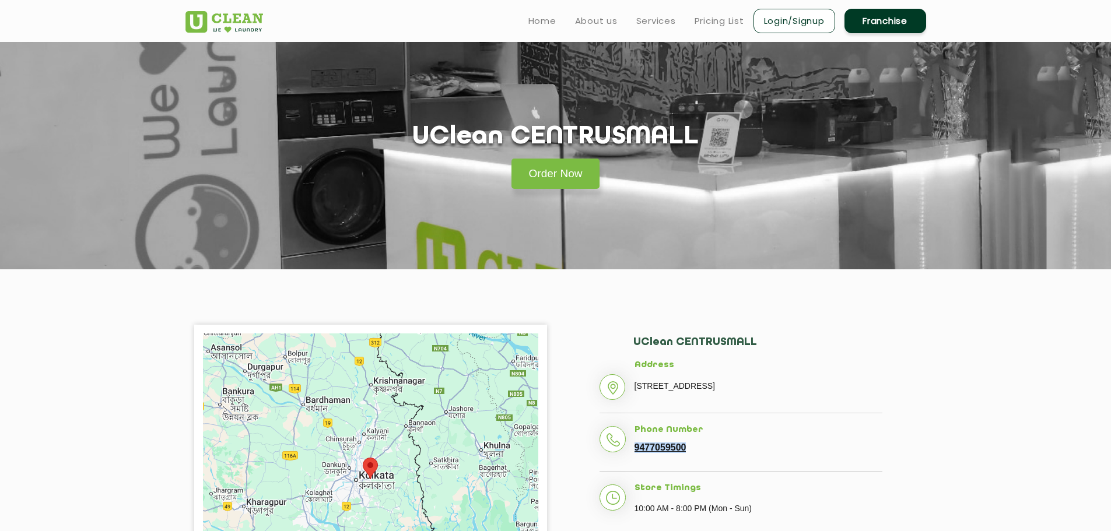
click at [635, 450] on li "Phone Number [PHONE_NUMBER]" at bounding box center [740, 448] width 283 height 47
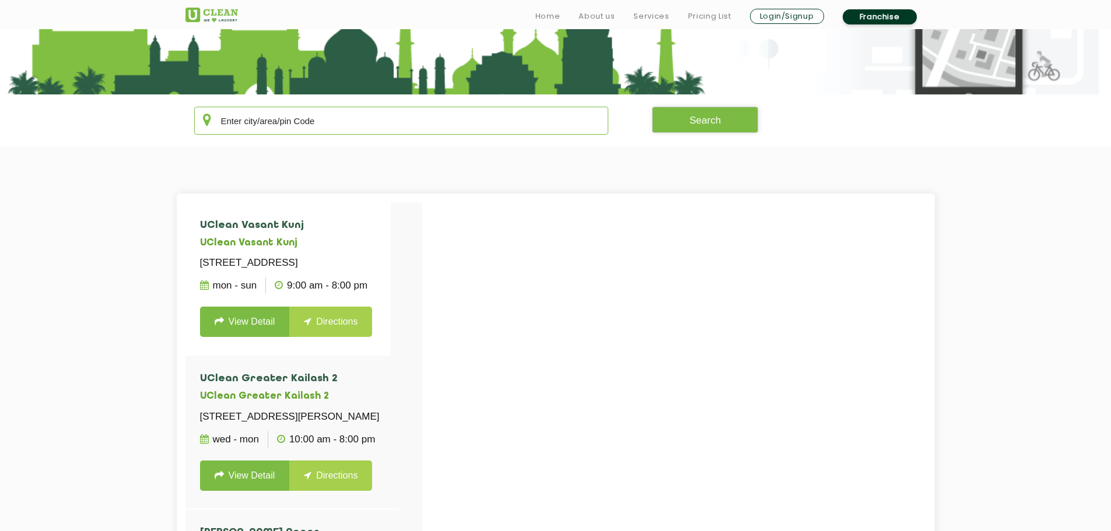
click at [230, 122] on input "text" at bounding box center [401, 121] width 415 height 28
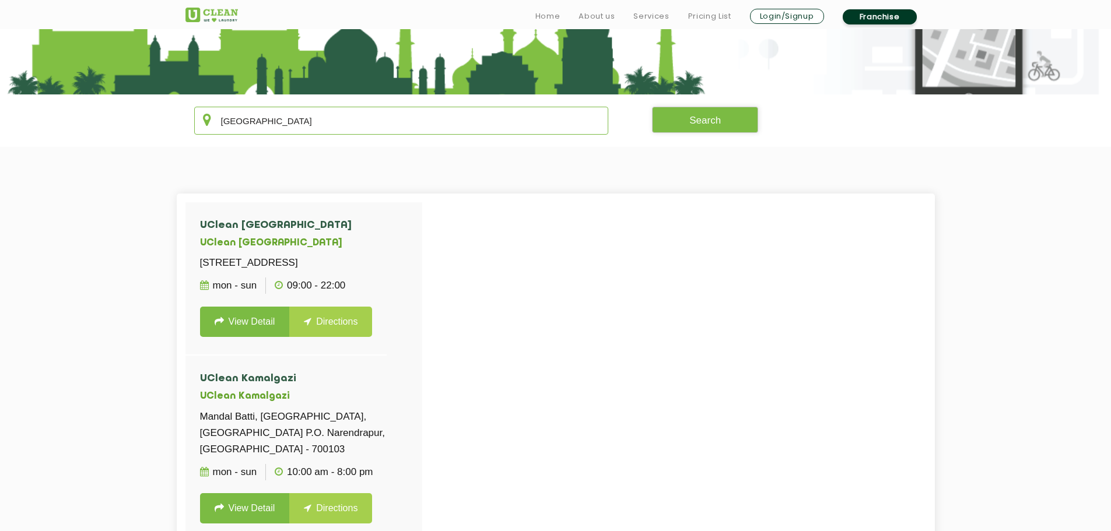
type input "[GEOGRAPHIC_DATA]"
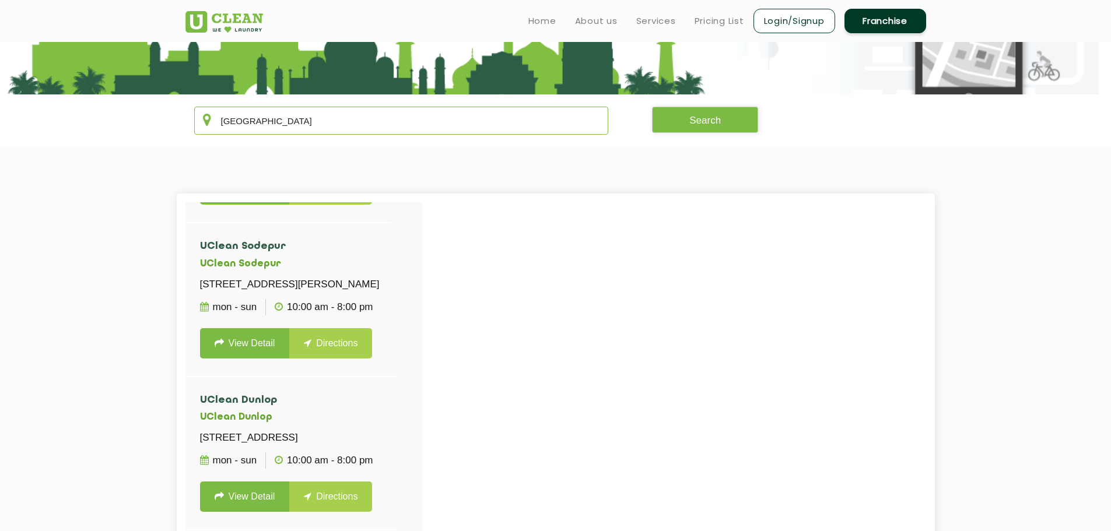
scroll to position [2624, 0]
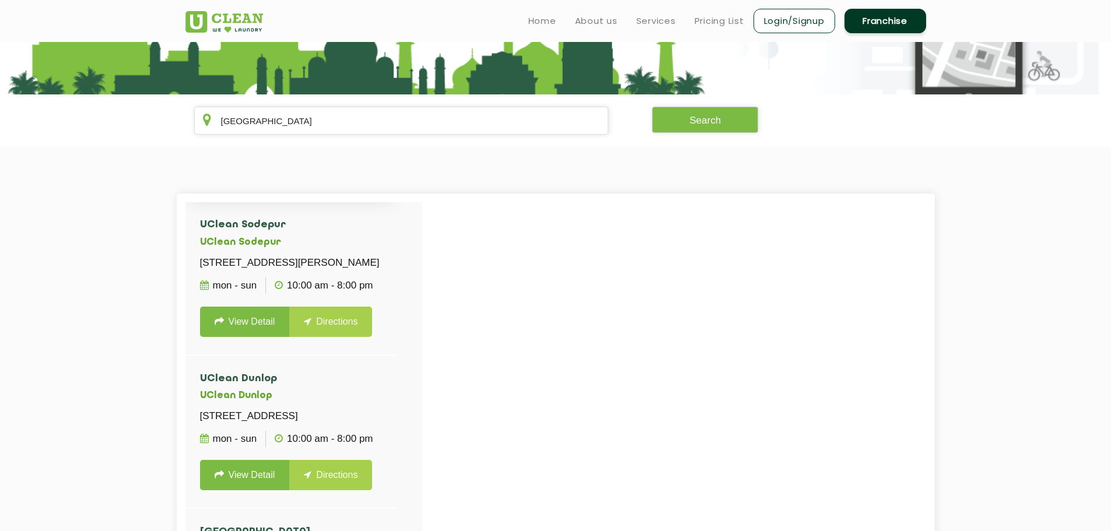
click at [255, 183] on link "View Detail" at bounding box center [245, 168] width 90 height 30
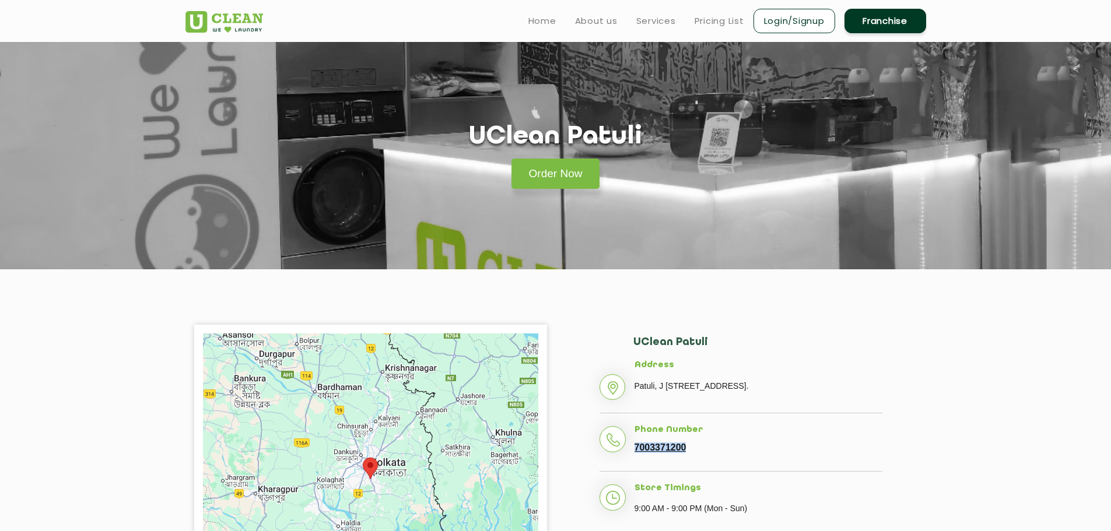
copy link "7003371200"
drag, startPoint x: 697, startPoint y: 451, endPoint x: 635, endPoint y: 451, distance: 62.4
click at [635, 451] on li "Phone Number [PHONE_NUMBER]" at bounding box center [740, 448] width 283 height 47
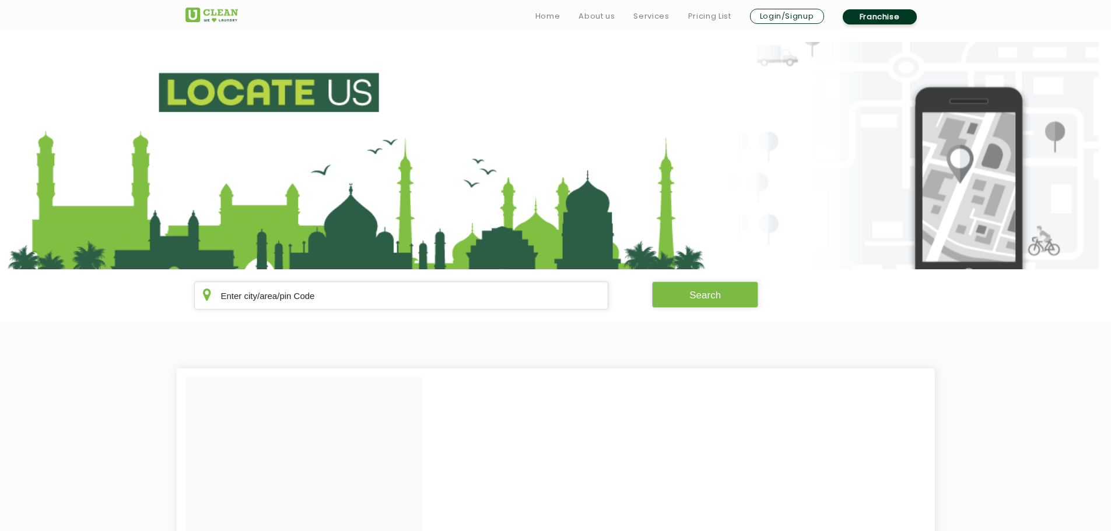
scroll to position [175, 0]
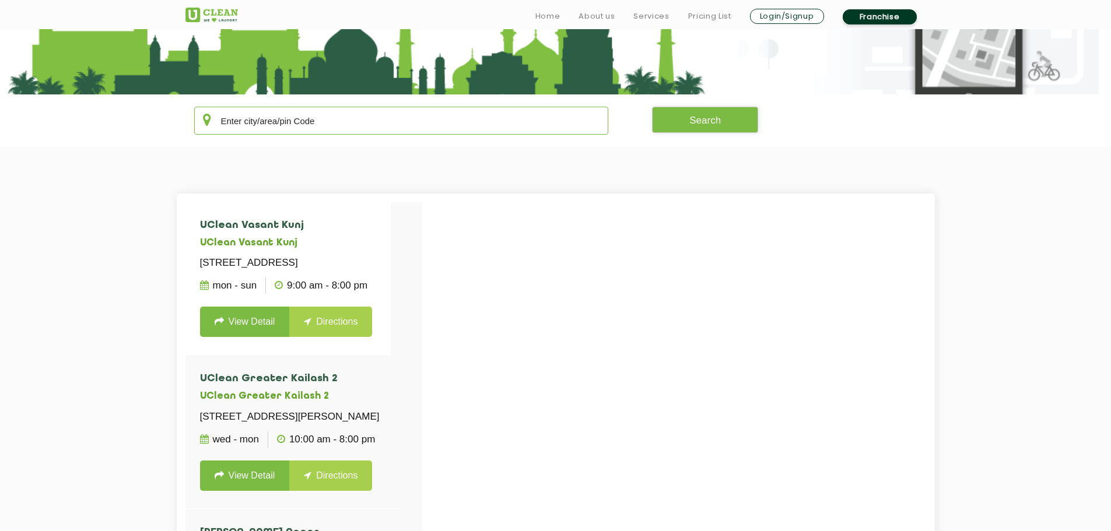
click at [273, 128] on input "text" at bounding box center [401, 121] width 415 height 28
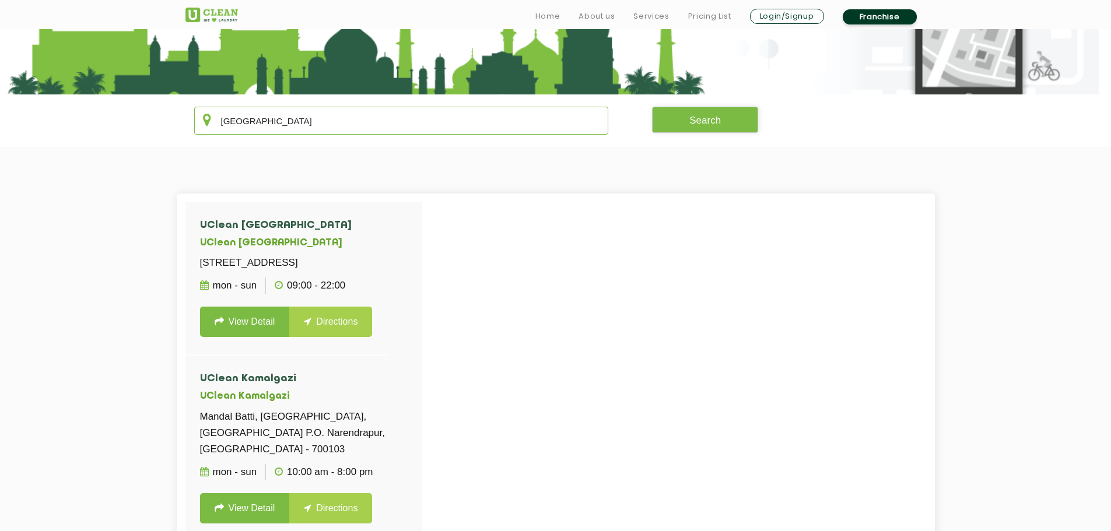
type input "[GEOGRAPHIC_DATA]"
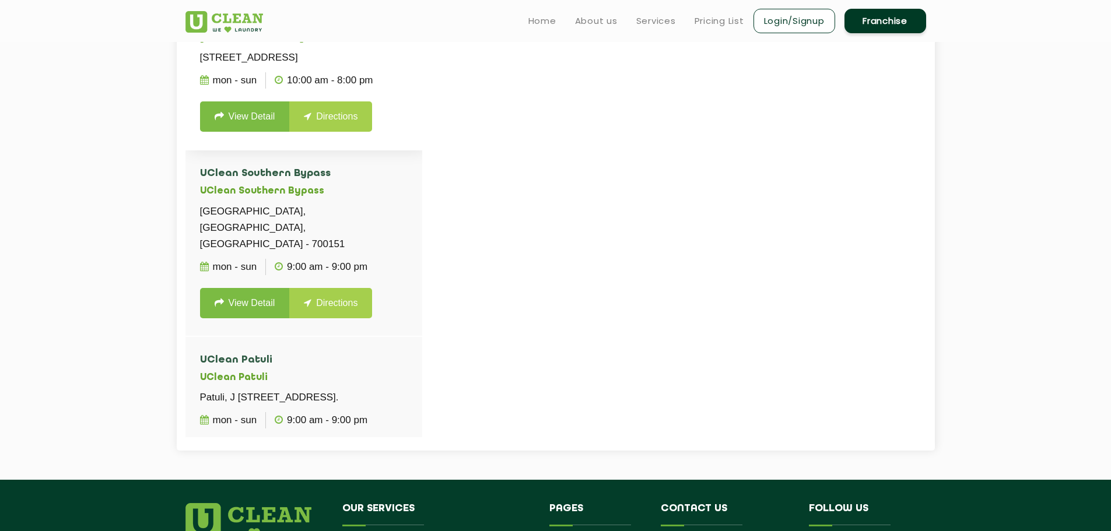
scroll to position [2157, 0]
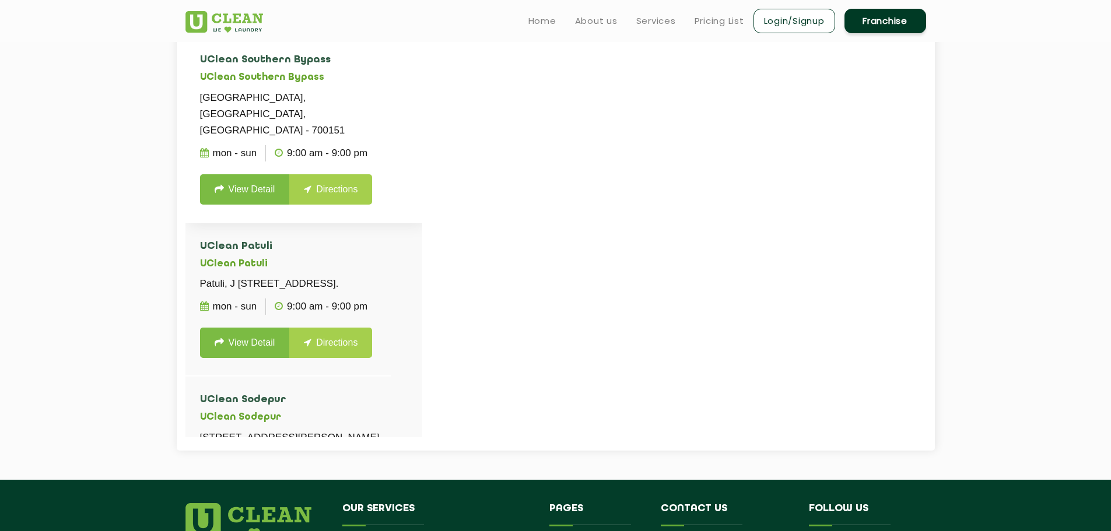
click at [252, 205] on link "View Detail" at bounding box center [245, 189] width 90 height 30
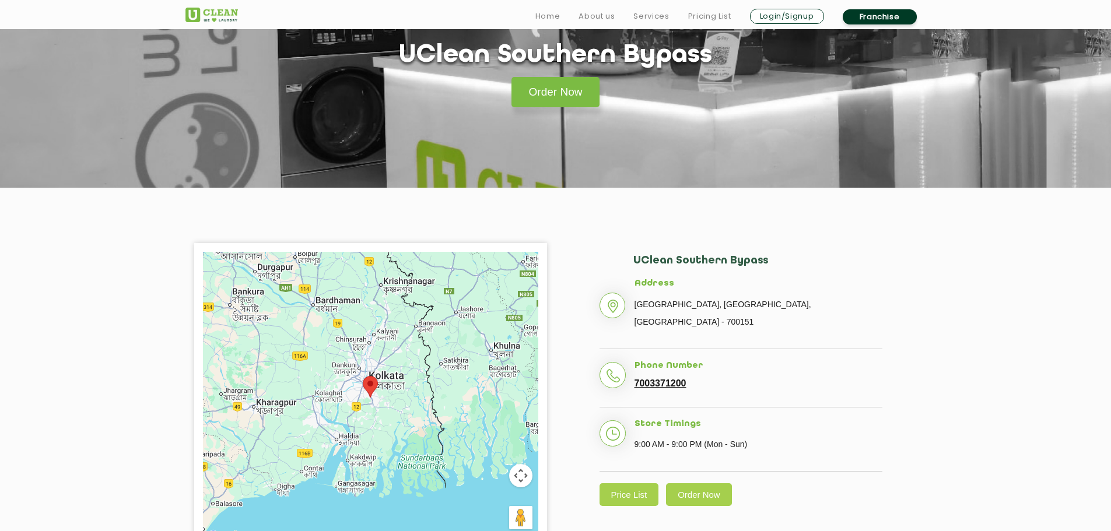
scroll to position [117, 0]
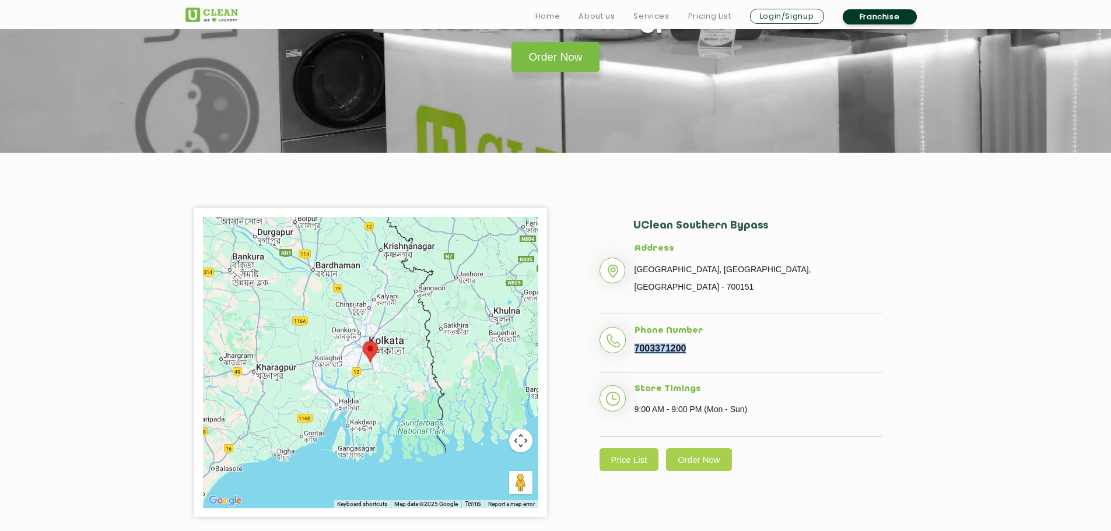
copy link "7003371200"
drag, startPoint x: 691, startPoint y: 349, endPoint x: 635, endPoint y: 351, distance: 56.6
click at [635, 351] on li "Phone Number [PHONE_NUMBER]" at bounding box center [740, 349] width 283 height 47
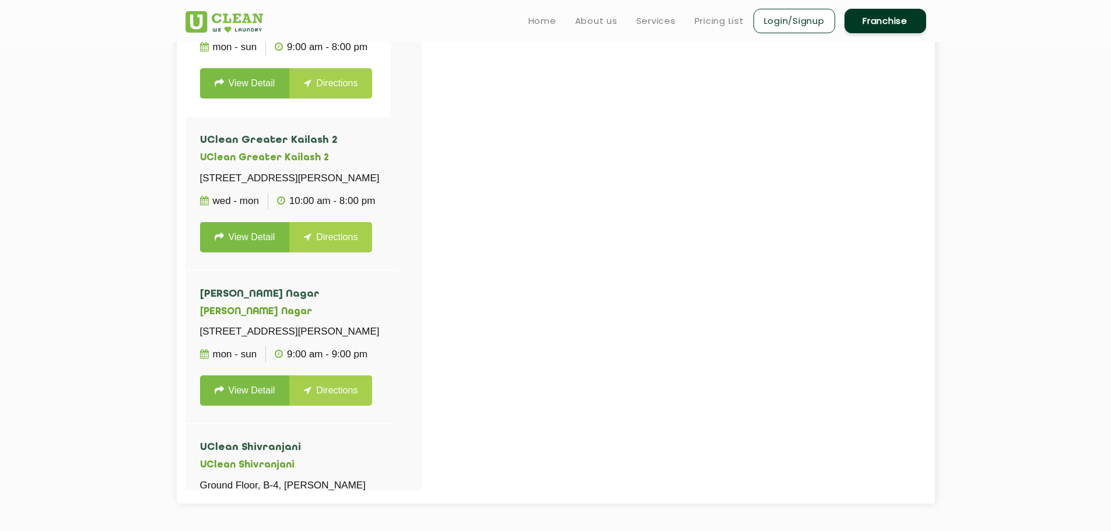
scroll to position [233, 0]
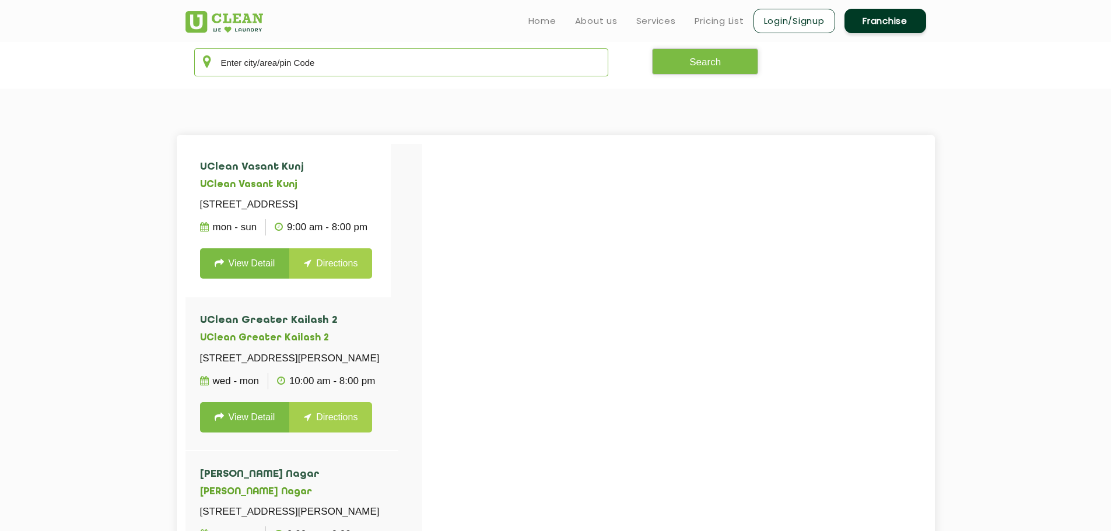
click at [336, 65] on input "text" at bounding box center [401, 62] width 415 height 28
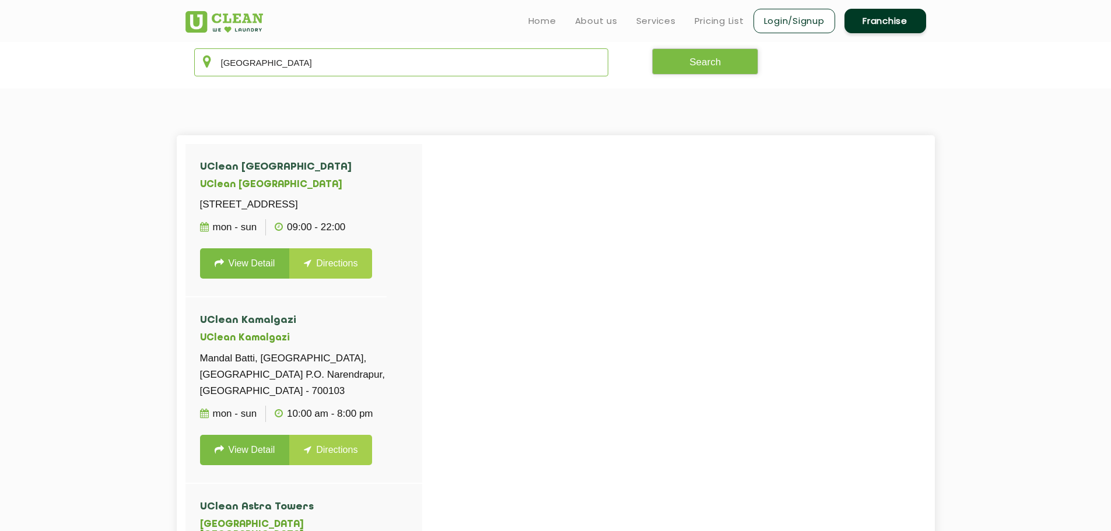
type input "[GEOGRAPHIC_DATA]"
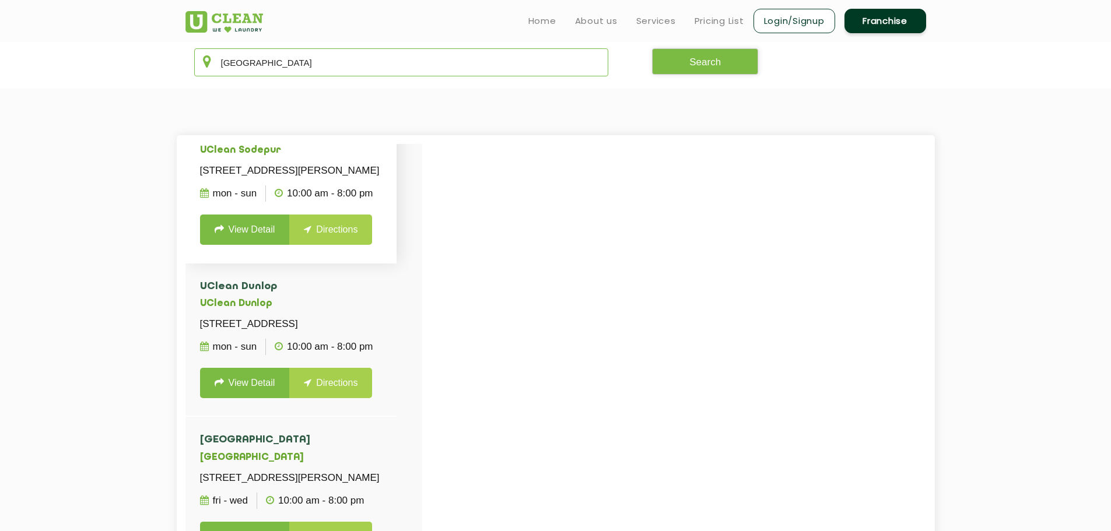
scroll to position [2799, 0]
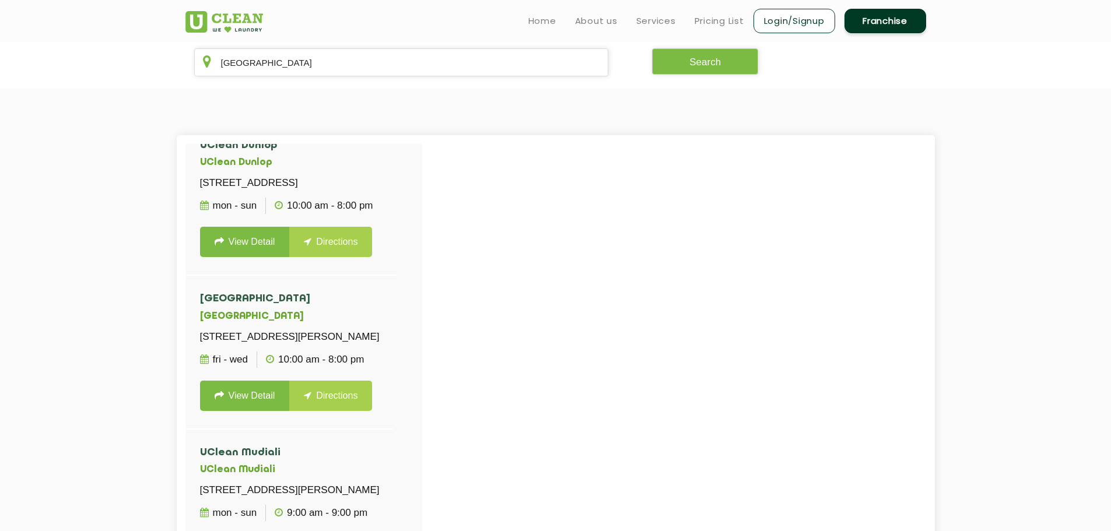
click at [242, 104] on link "View Detail" at bounding box center [245, 88] width 90 height 30
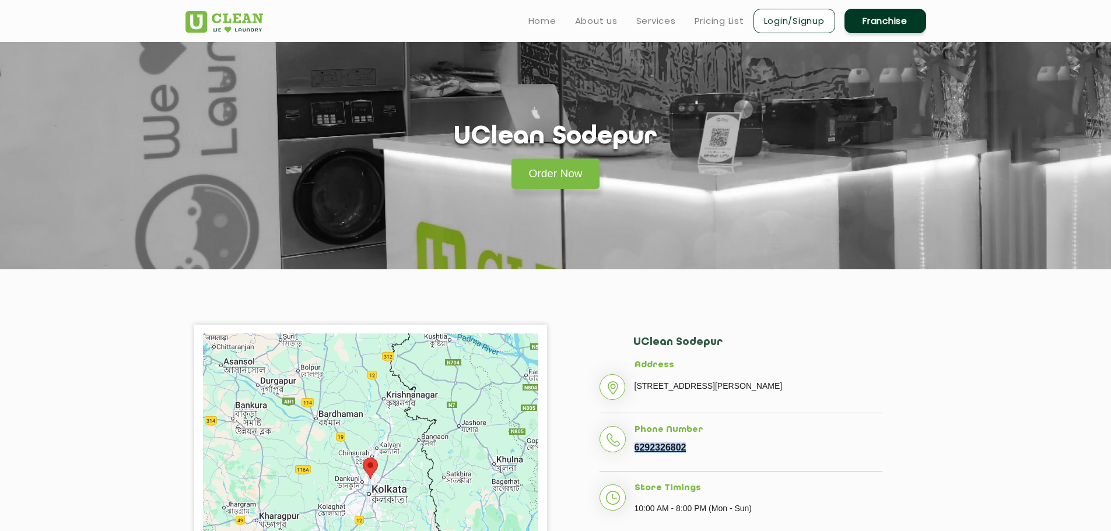
copy link "6292326802"
drag, startPoint x: 691, startPoint y: 466, endPoint x: 634, endPoint y: 470, distance: 56.7
click at [634, 470] on li "Phone Number [PHONE_NUMBER]" at bounding box center [740, 448] width 283 height 47
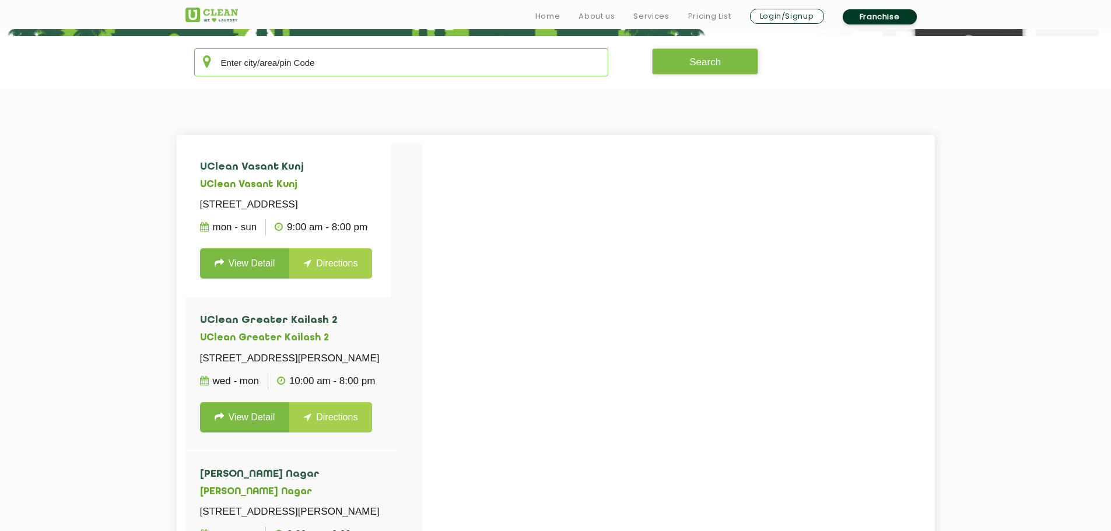
click at [248, 67] on input "text" at bounding box center [401, 62] width 415 height 28
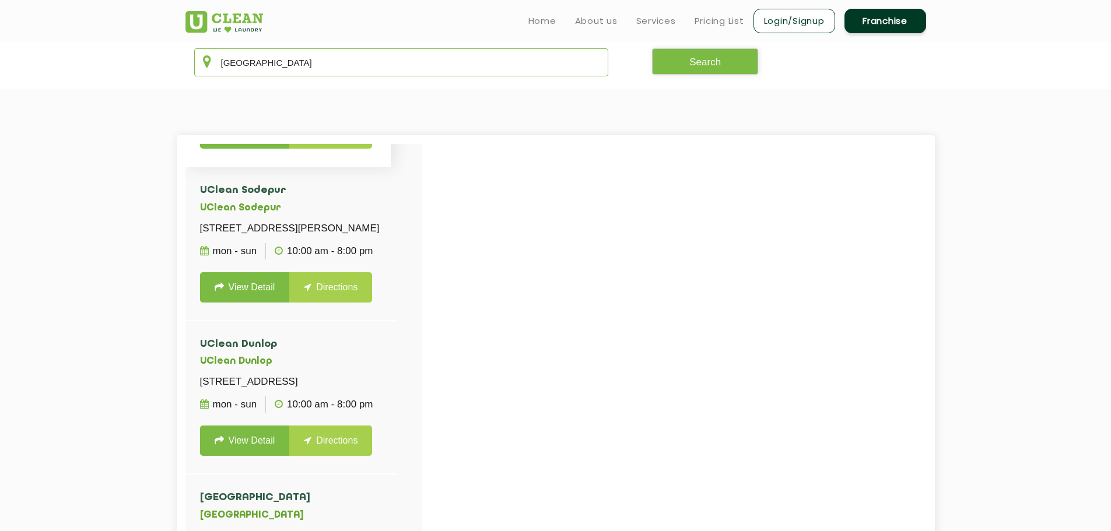
scroll to position [2682, 0]
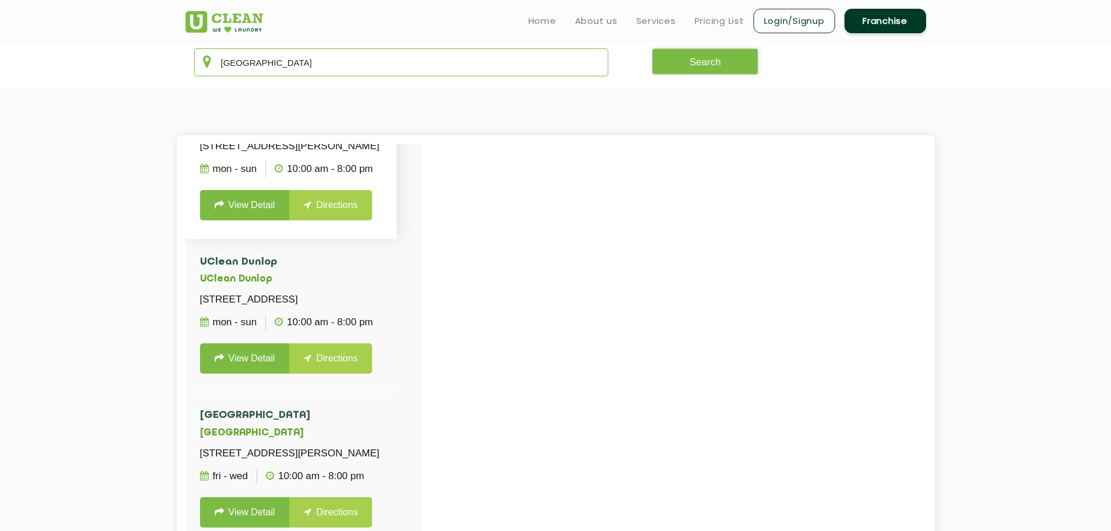
type input "[GEOGRAPHIC_DATA]"
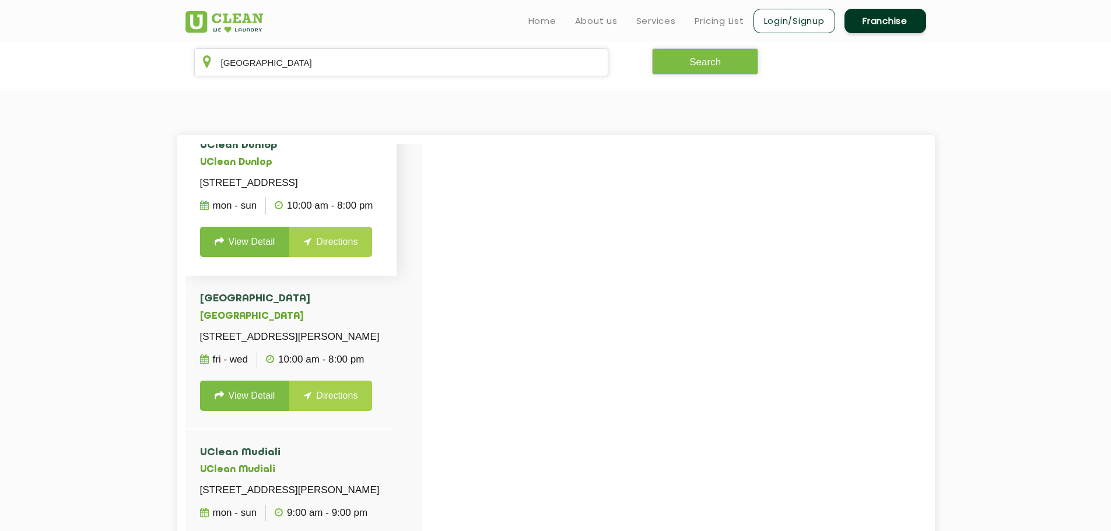
scroll to position [2857, 0]
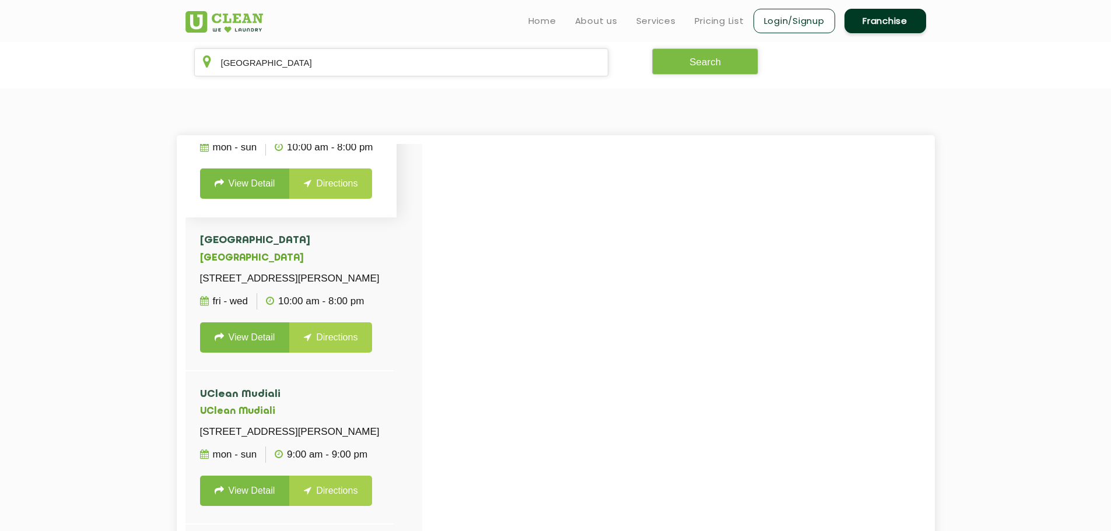
copy p "[STREET_ADDRESS]"
click at [240, 199] on link "View Detail" at bounding box center [245, 183] width 90 height 30
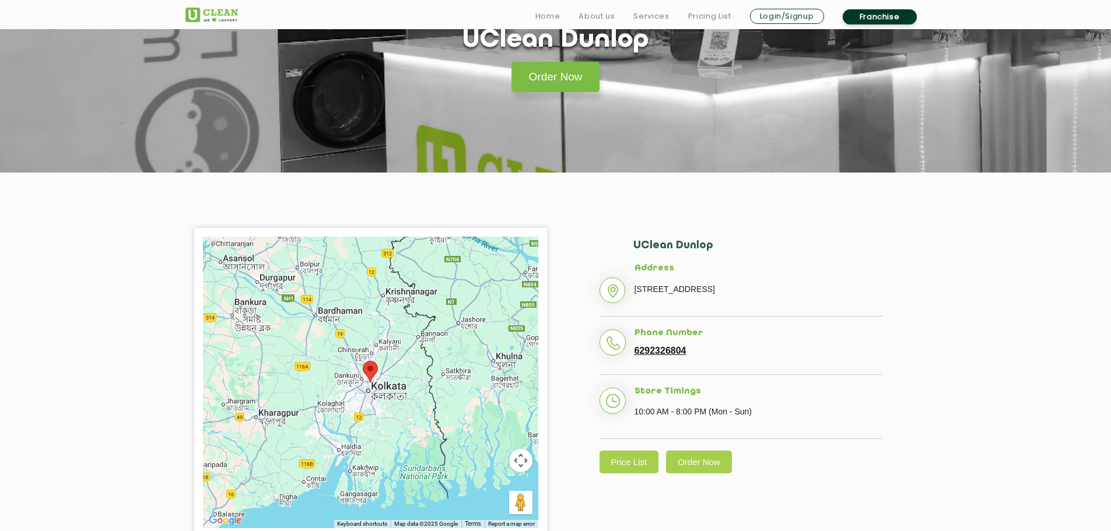
scroll to position [117, 0]
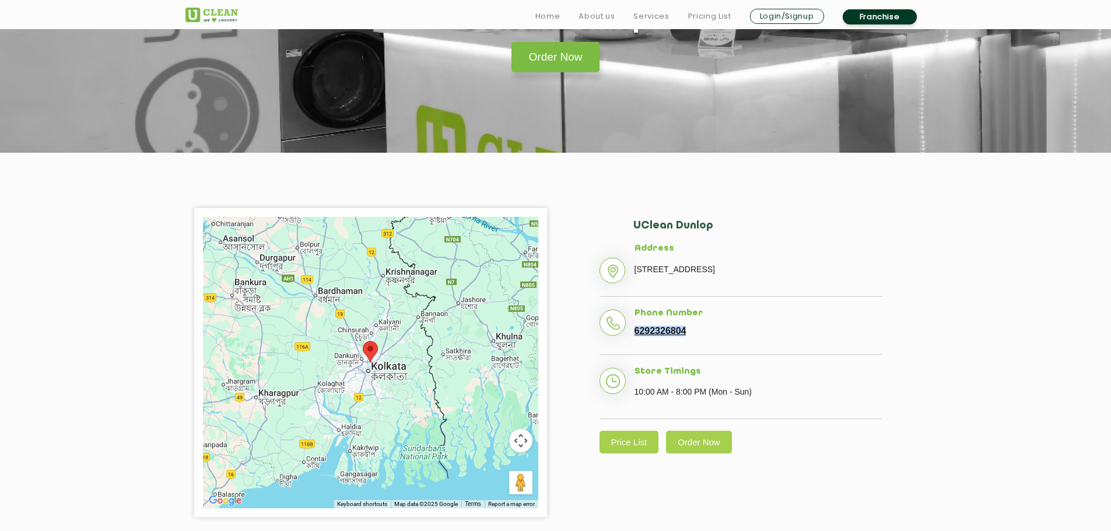
drag, startPoint x: 691, startPoint y: 329, endPoint x: 634, endPoint y: 336, distance: 58.1
click at [634, 336] on li "Phone Number [PHONE_NUMBER]" at bounding box center [740, 331] width 283 height 47
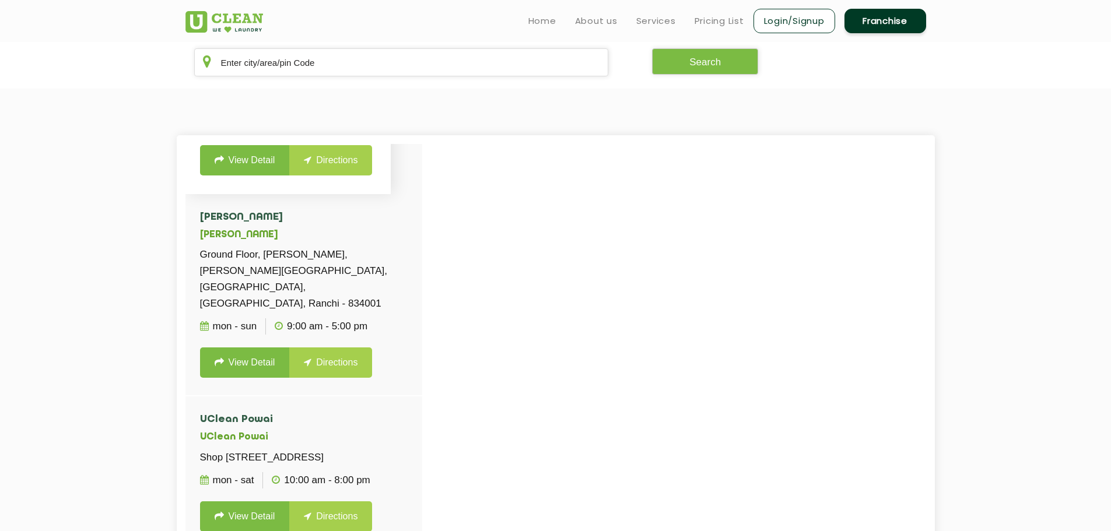
scroll to position [933, 0]
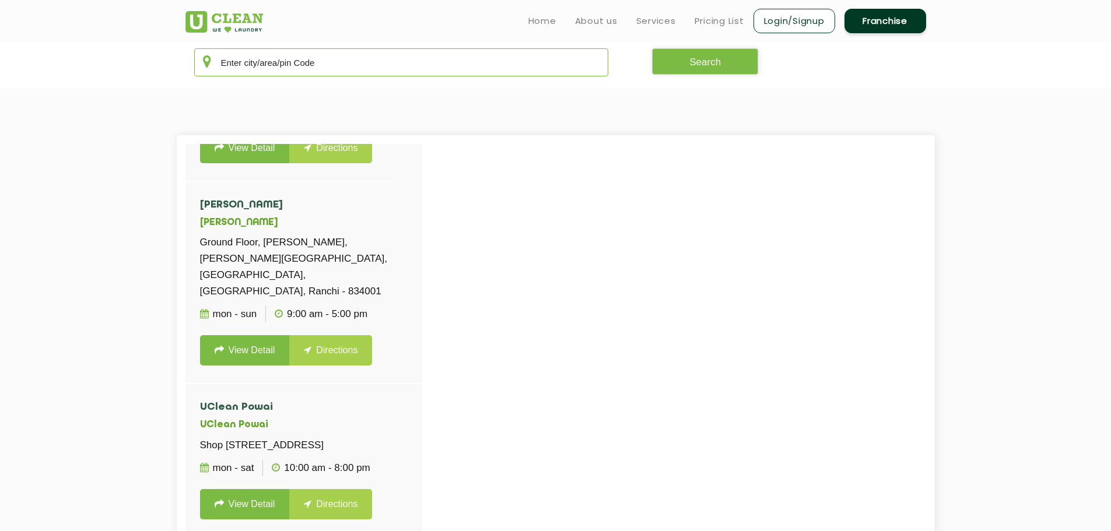
click at [270, 68] on input "text" at bounding box center [401, 62] width 415 height 28
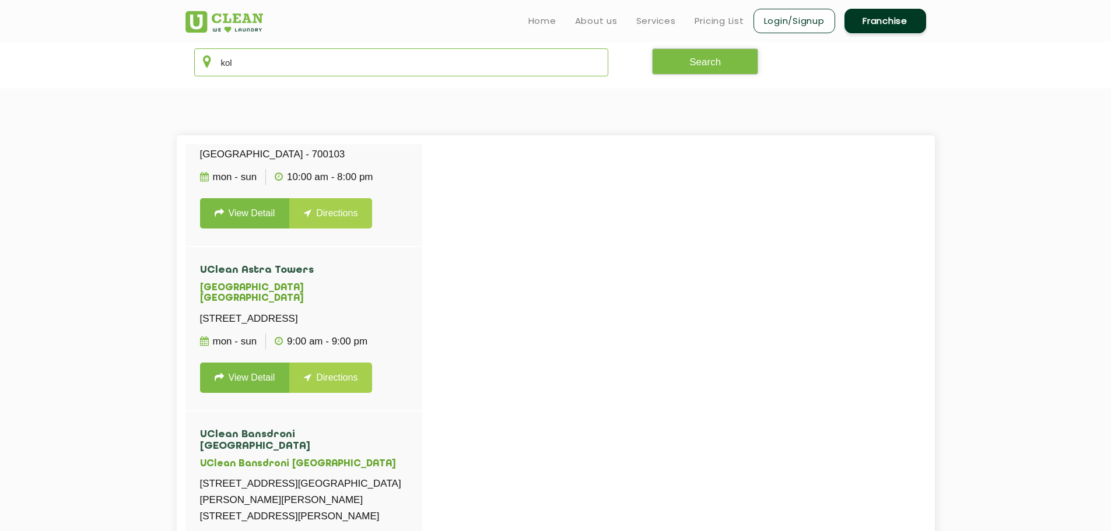
scroll to position [50, 0]
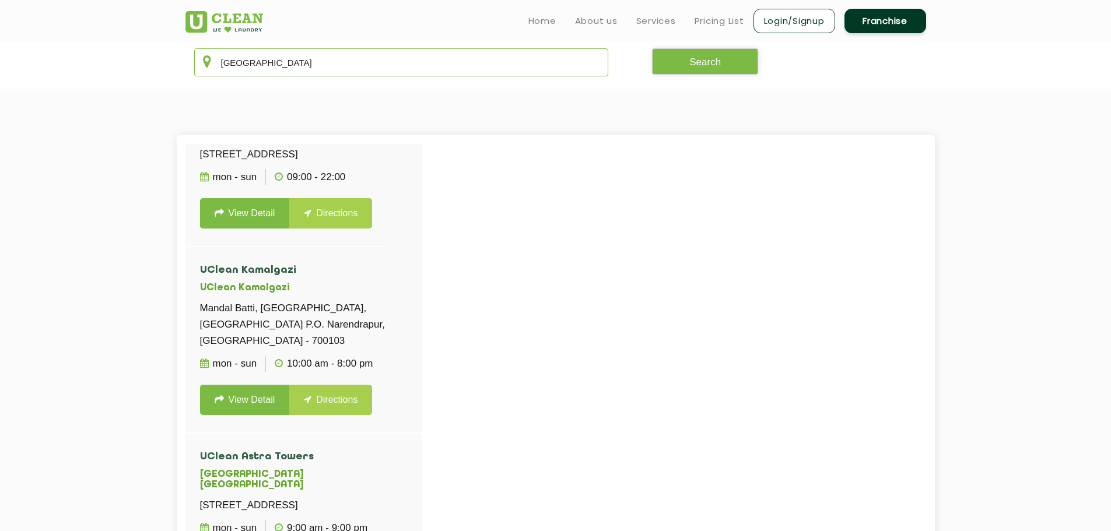
type input "[GEOGRAPHIC_DATA]"
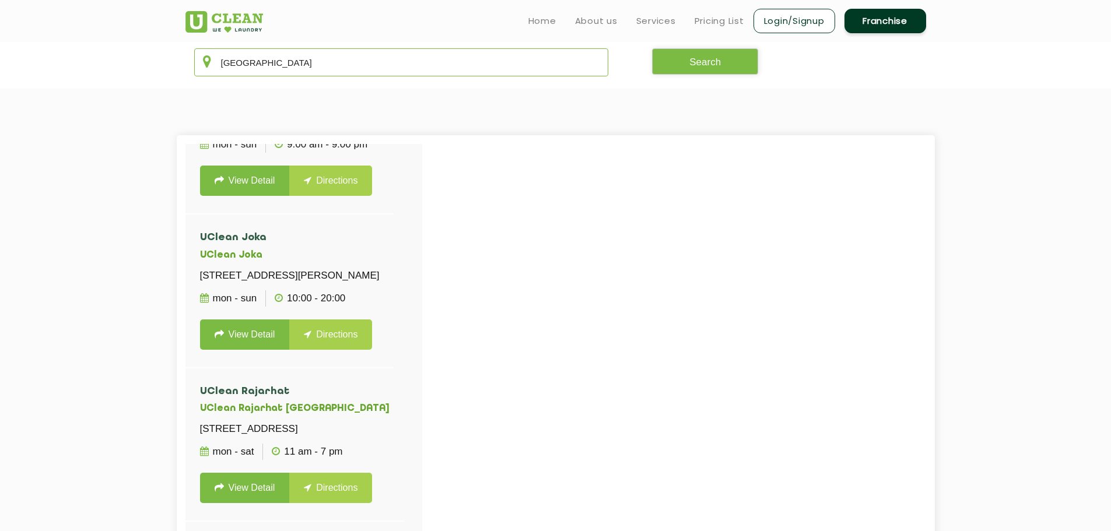
scroll to position [3140, 0]
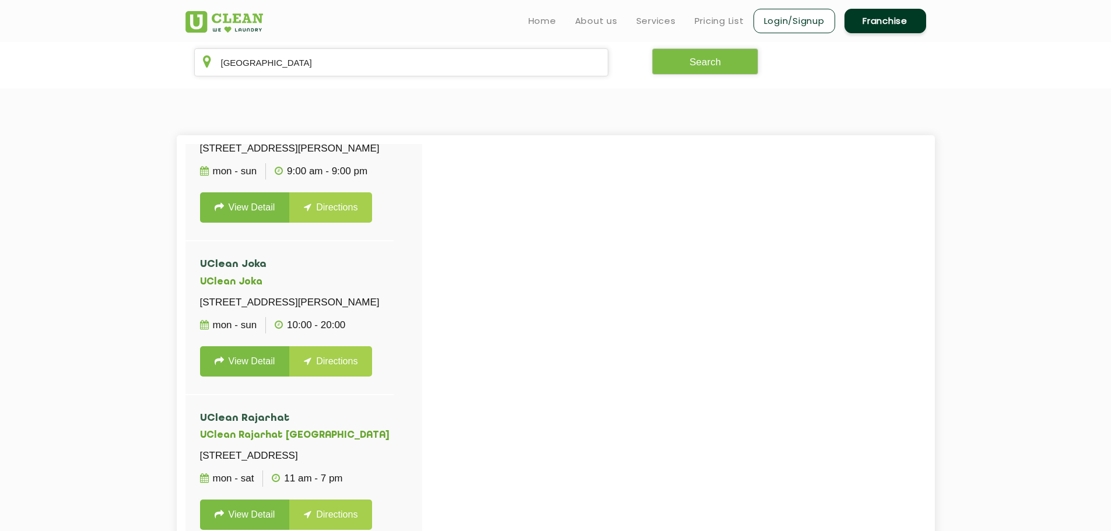
click at [265, 69] on link "View Detail" at bounding box center [245, 54] width 90 height 30
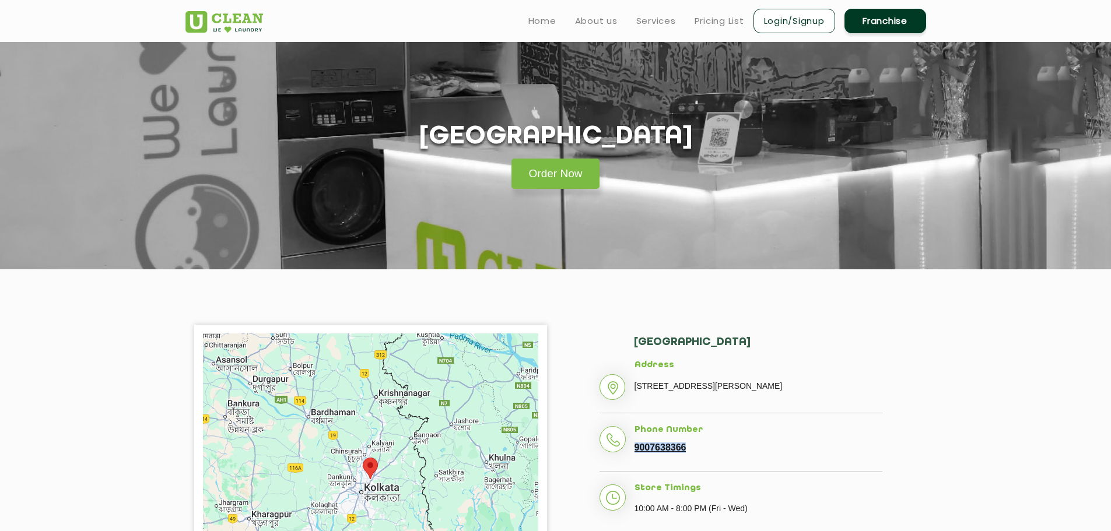
drag, startPoint x: 693, startPoint y: 468, endPoint x: 634, endPoint y: 469, distance: 58.9
click at [634, 469] on li "Phone Number [PHONE_NUMBER]" at bounding box center [740, 448] width 283 height 47
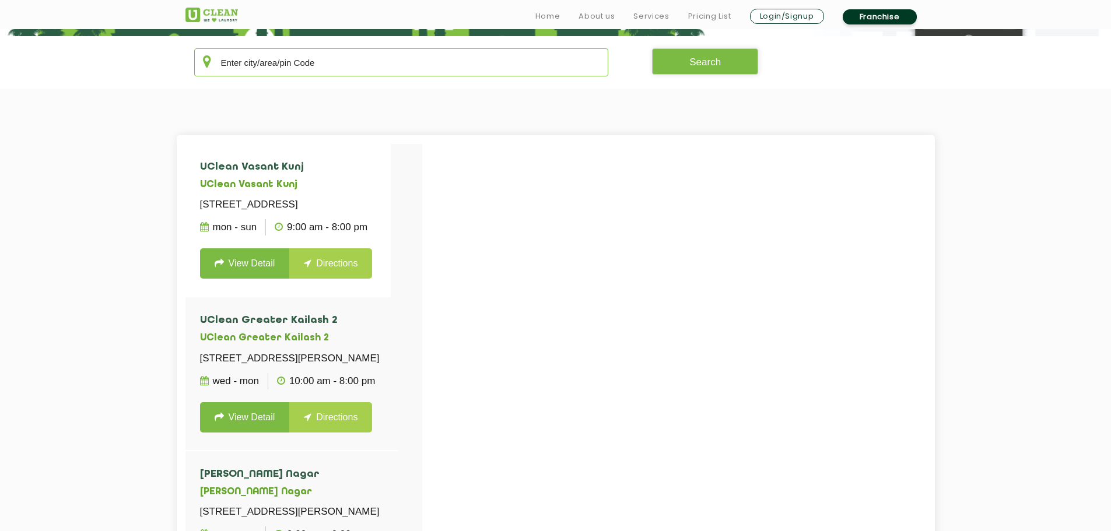
click at [307, 67] on input "text" at bounding box center [401, 62] width 415 height 28
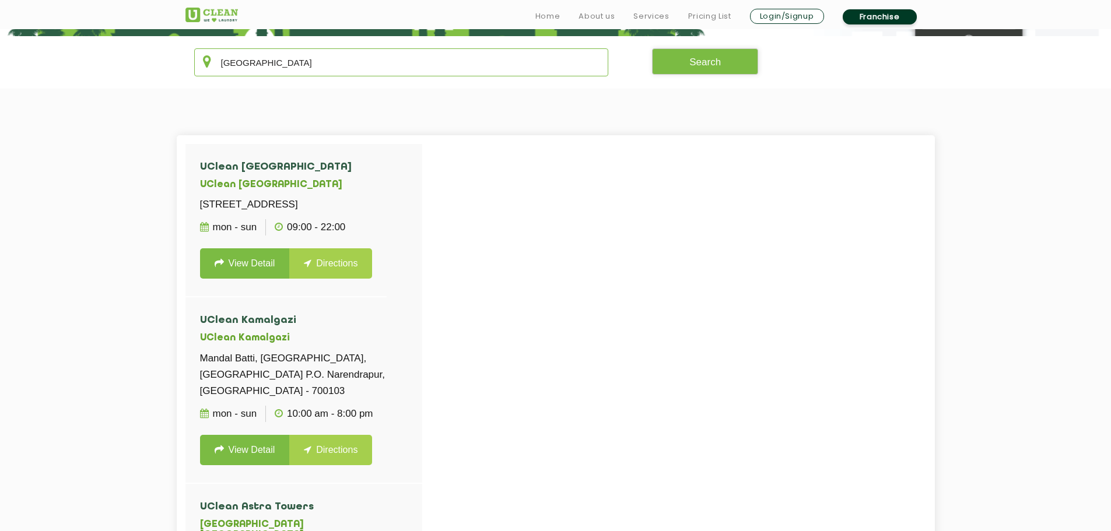
type input "[GEOGRAPHIC_DATA]"
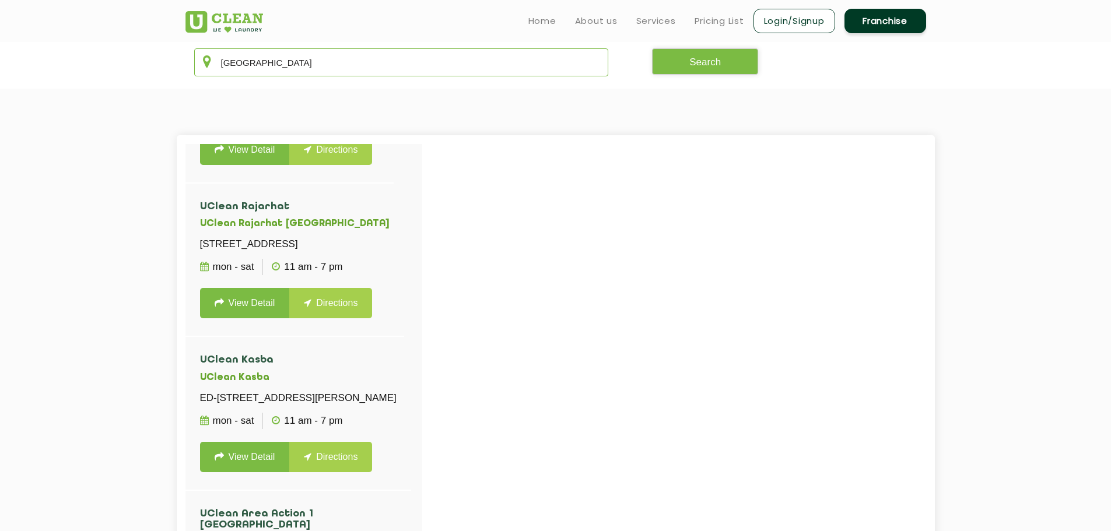
scroll to position [3382, 0]
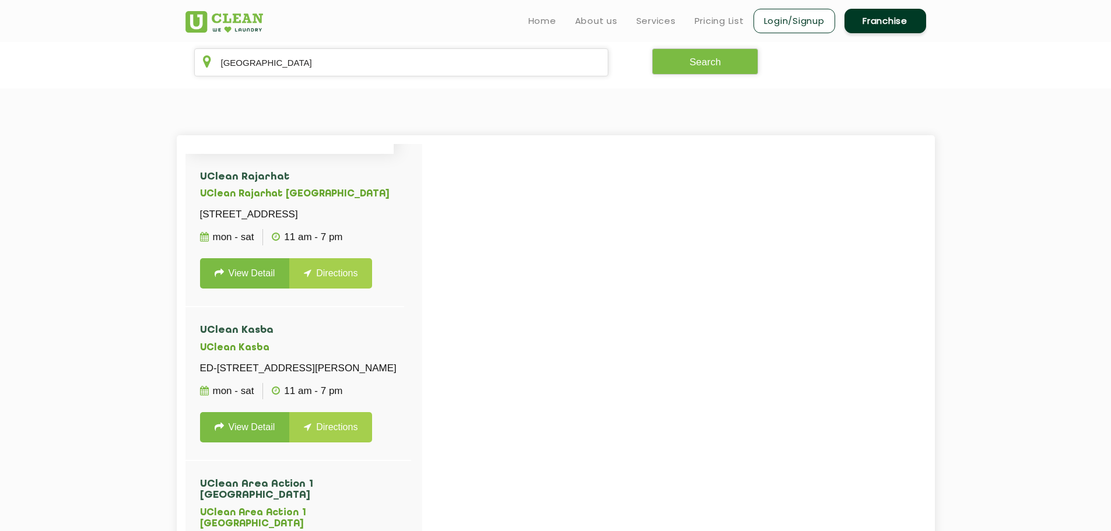
click at [261, 135] on link "View Detail" at bounding box center [245, 120] width 90 height 30
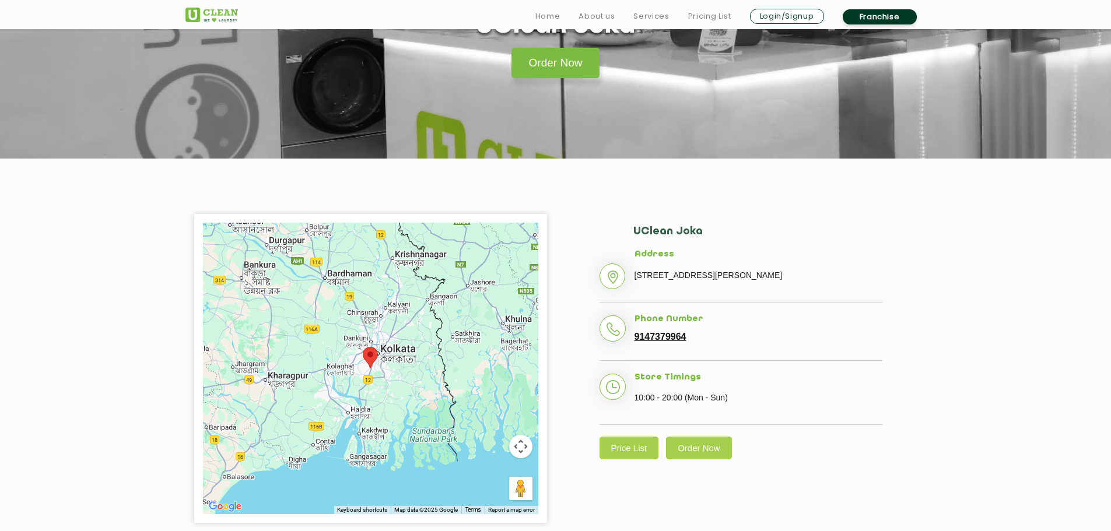
scroll to position [117, 0]
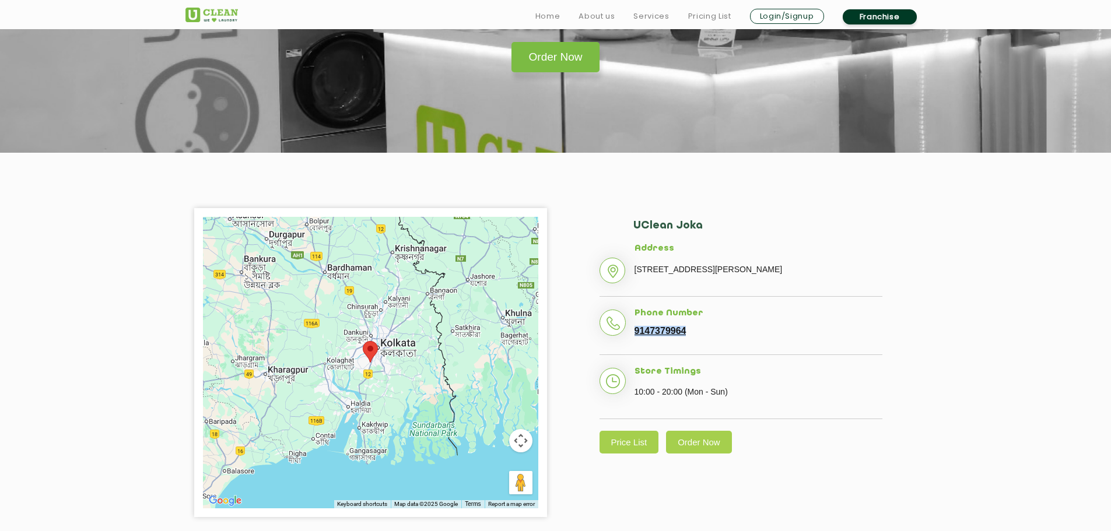
drag, startPoint x: 689, startPoint y: 349, endPoint x: 633, endPoint y: 351, distance: 56.0
click at [633, 351] on li "Phone Number [PHONE_NUMBER]" at bounding box center [740, 331] width 283 height 47
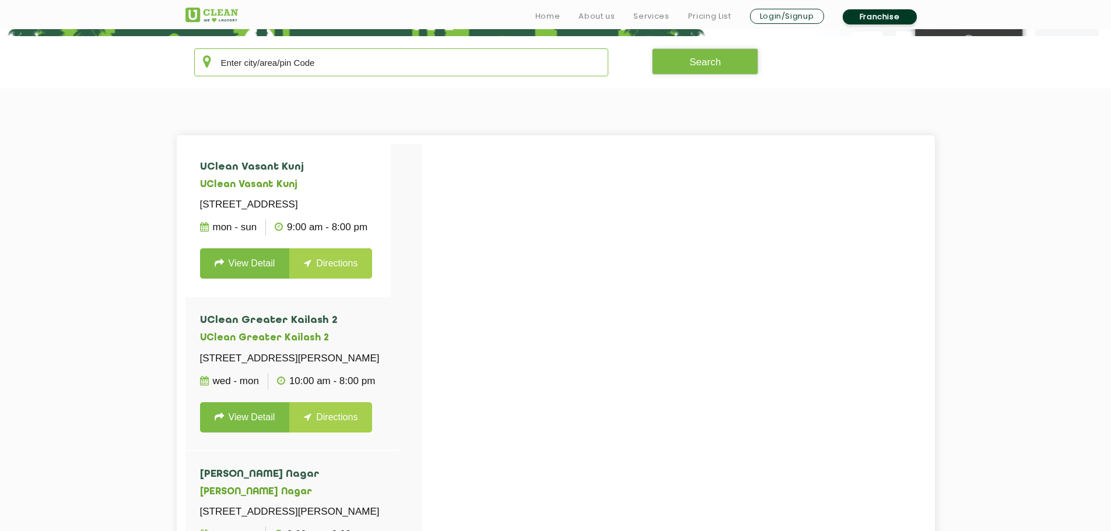
click at [272, 66] on input "text" at bounding box center [401, 62] width 415 height 28
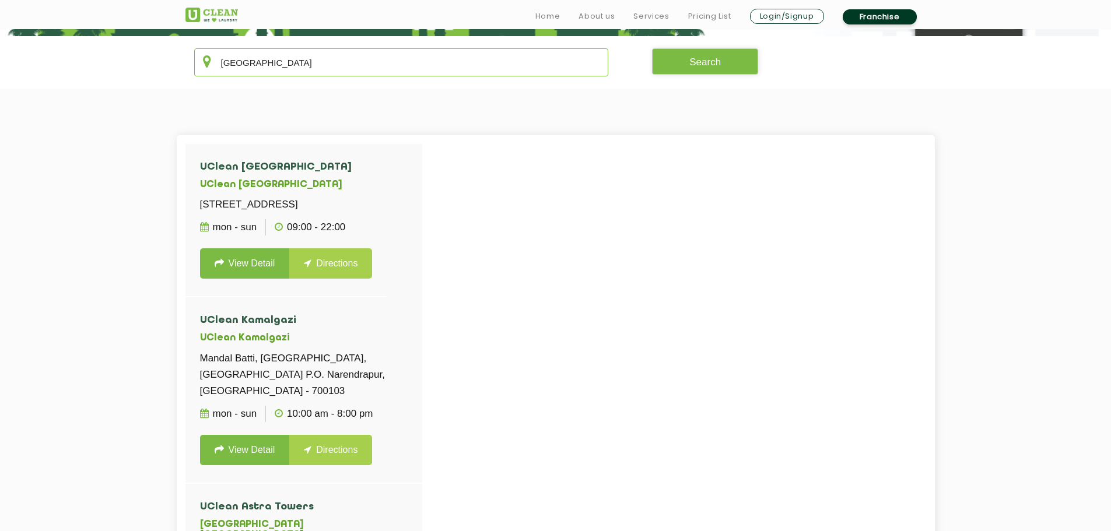
type input "[GEOGRAPHIC_DATA]"
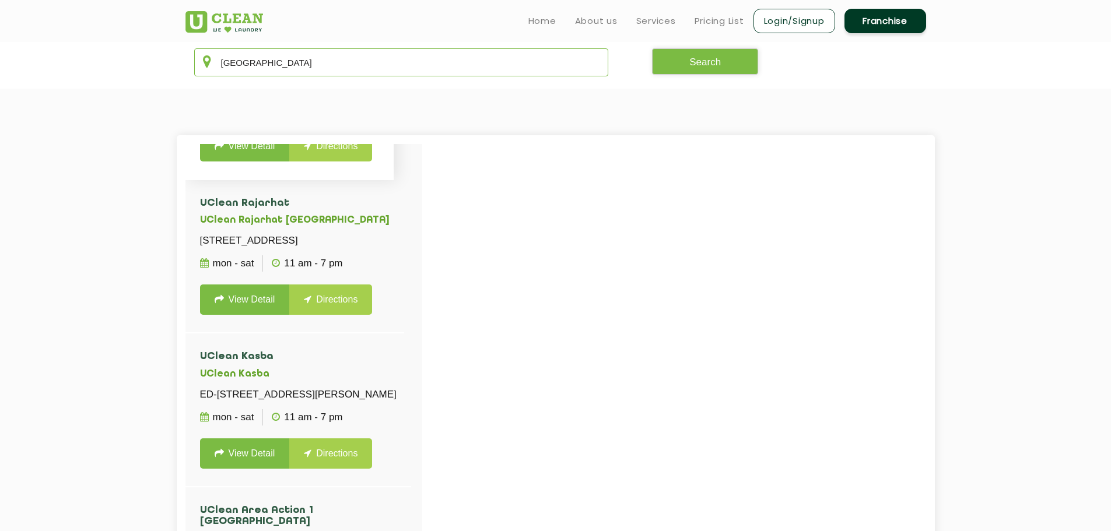
scroll to position [3323, 0]
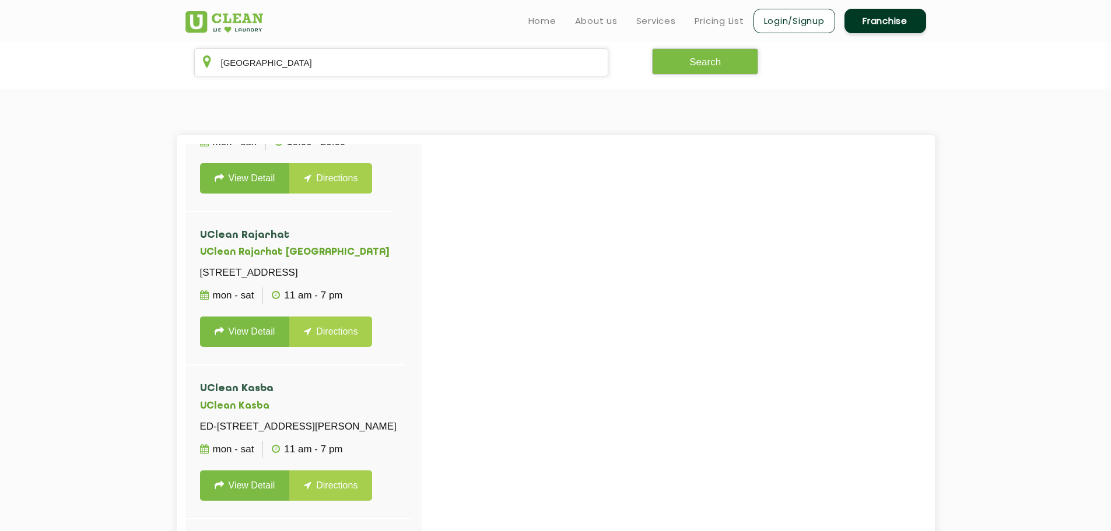
click at [259, 40] on link "View Detail" at bounding box center [245, 24] width 90 height 30
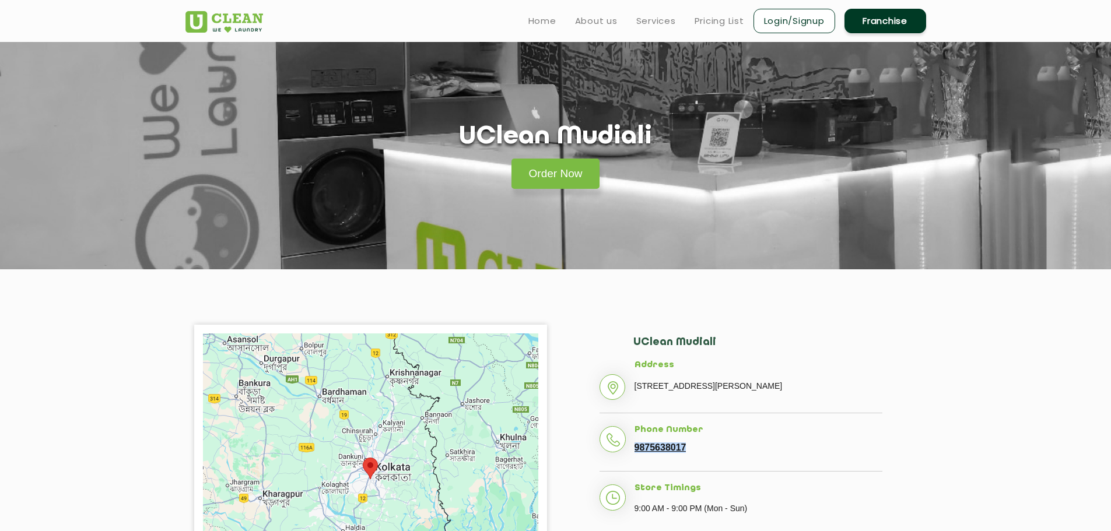
drag, startPoint x: 684, startPoint y: 446, endPoint x: 628, endPoint y: 446, distance: 56.6
click at [628, 446] on li "Phone Number [PHONE_NUMBER]" at bounding box center [740, 448] width 283 height 47
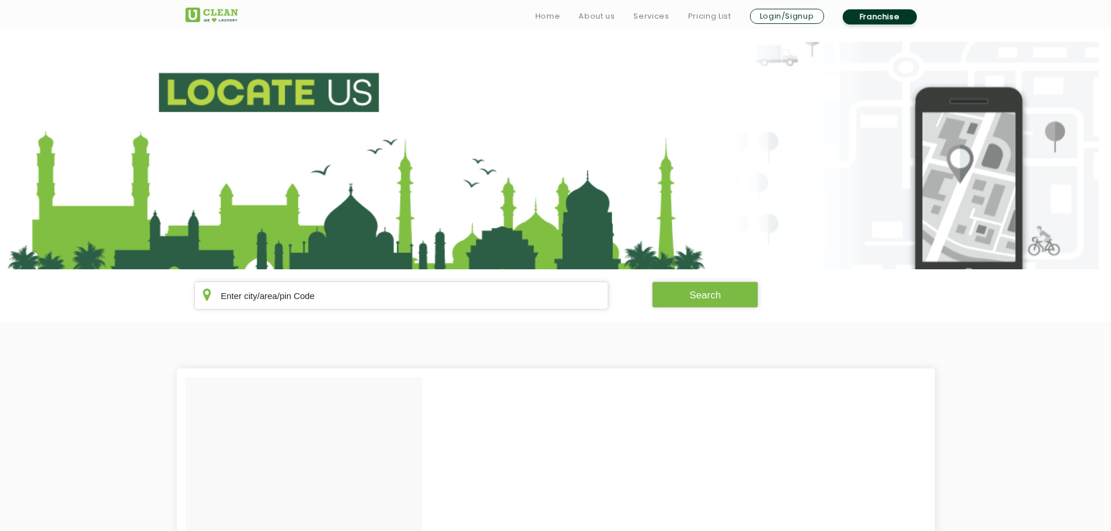
scroll to position [233, 0]
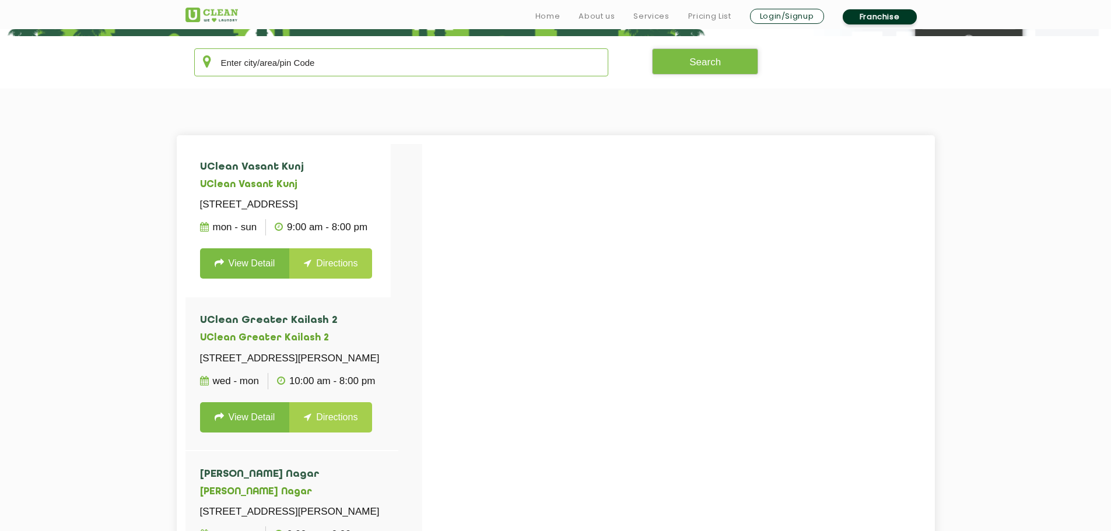
click at [240, 69] on input "text" at bounding box center [401, 62] width 415 height 28
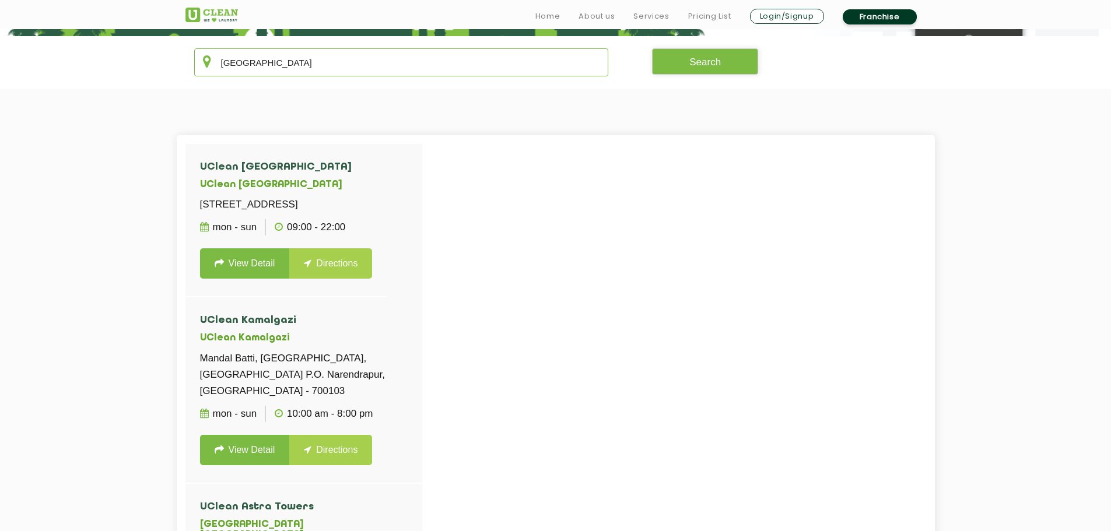
type input "[GEOGRAPHIC_DATA]"
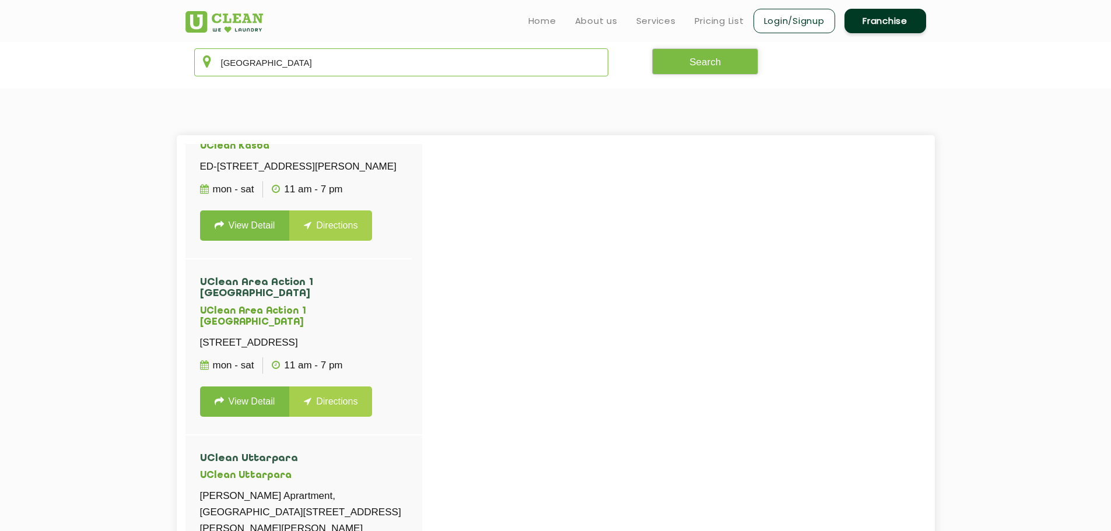
scroll to position [3615, 0]
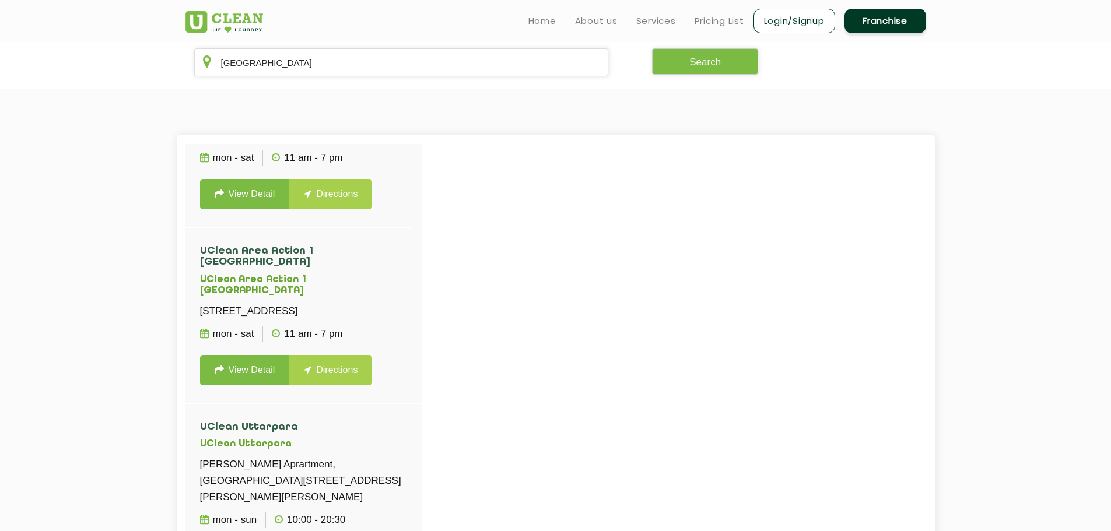
click at [261, 55] on link "View Detail" at bounding box center [245, 40] width 90 height 30
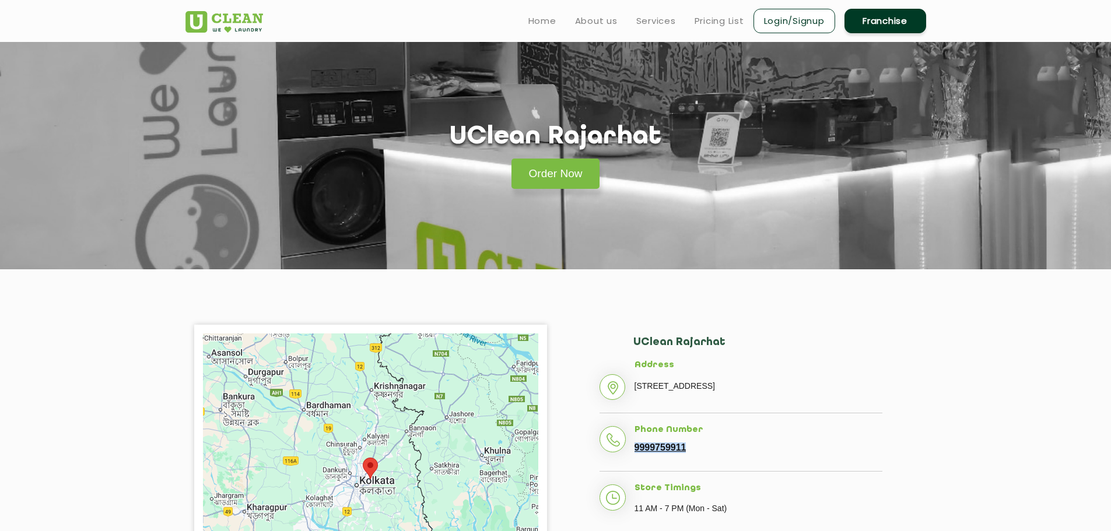
drag, startPoint x: 665, startPoint y: 464, endPoint x: 629, endPoint y: 465, distance: 35.6
click at [629, 465] on li "Phone Number [PHONE_NUMBER]" at bounding box center [740, 448] width 283 height 47
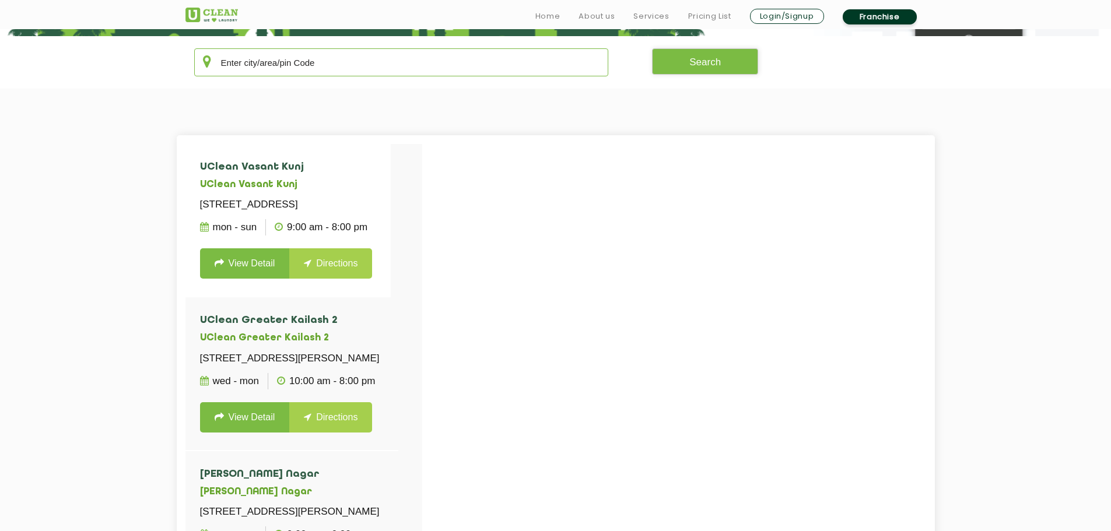
click at [219, 63] on input "text" at bounding box center [401, 62] width 415 height 28
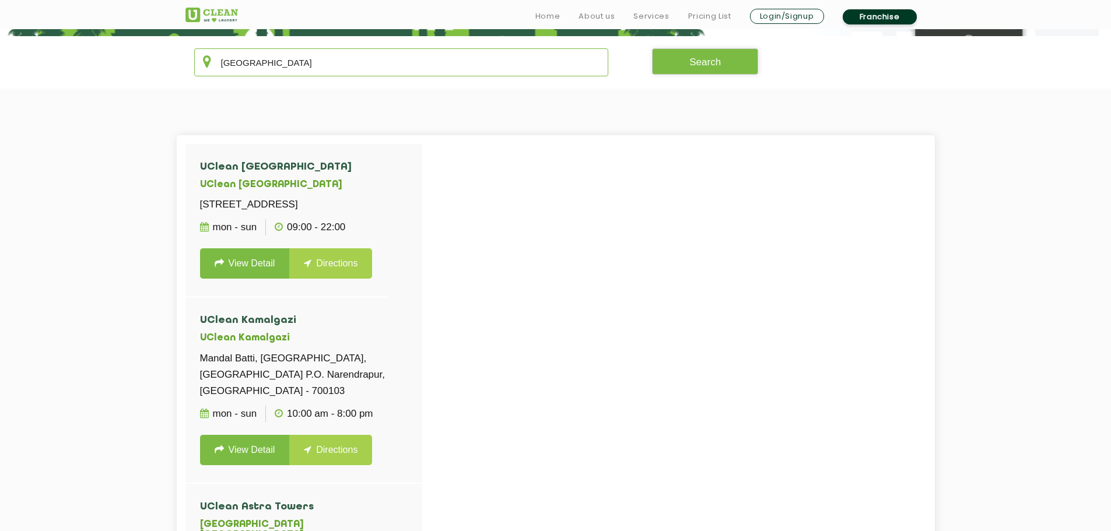
type input "[GEOGRAPHIC_DATA]"
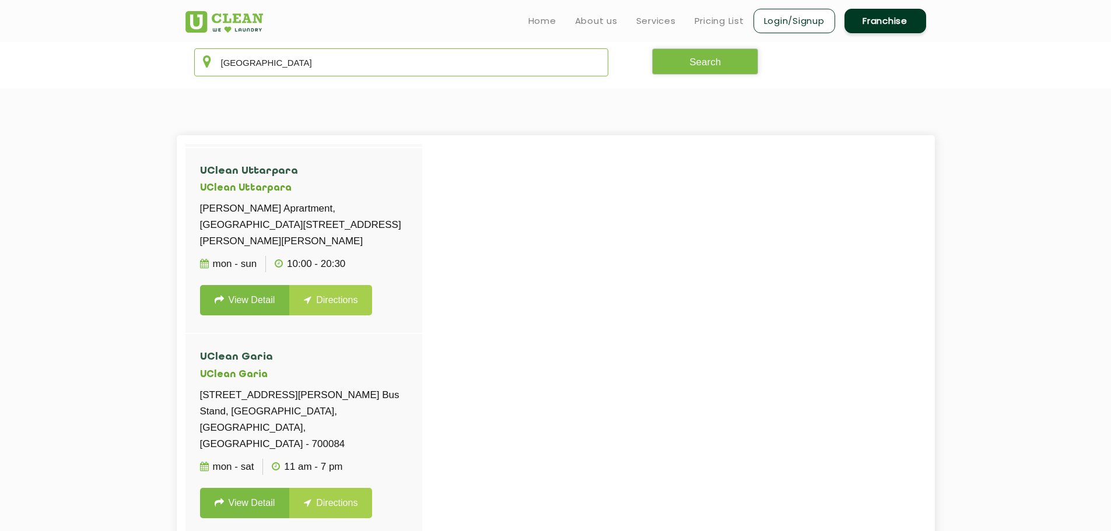
scroll to position [3906, 0]
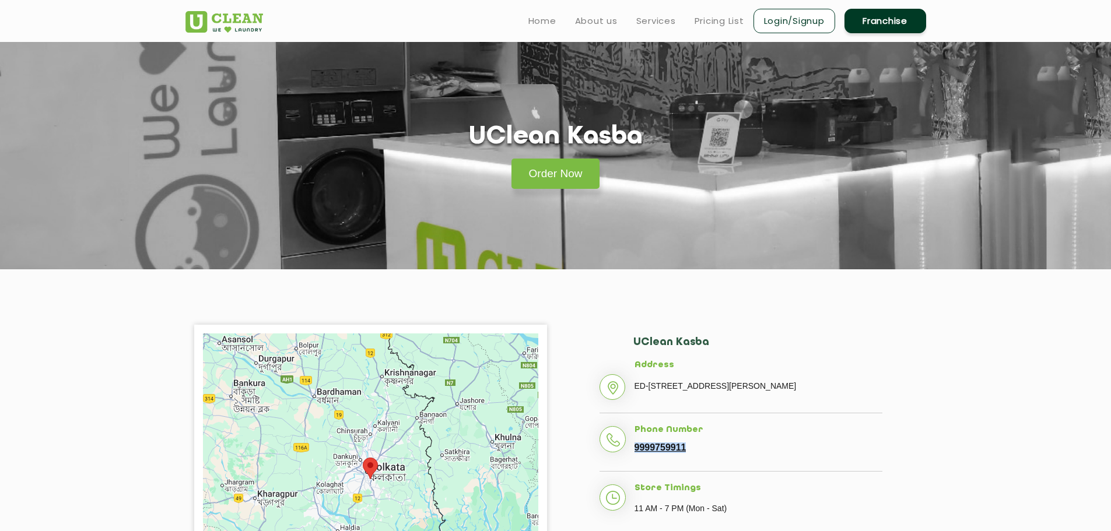
drag, startPoint x: 688, startPoint y: 465, endPoint x: 629, endPoint y: 471, distance: 59.8
click at [629, 471] on li "Phone Number [PHONE_NUMBER]" at bounding box center [740, 448] width 283 height 47
